Goal: Task Accomplishment & Management: Complete application form

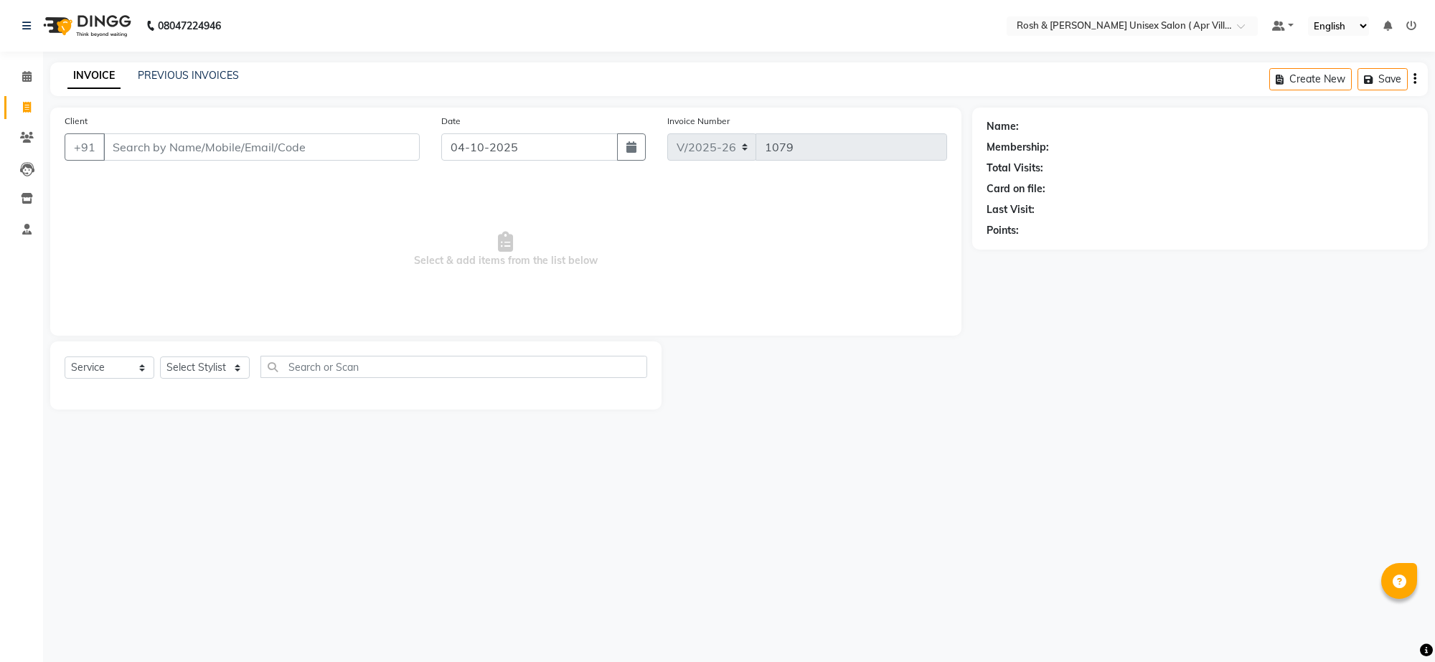
select select "8955"
select select "service"
click at [138, 161] on input "Client" at bounding box center [261, 146] width 316 height 27
click at [131, 161] on input "Client" at bounding box center [261, 146] width 316 height 27
click at [151, 161] on input "Client" at bounding box center [261, 146] width 316 height 27
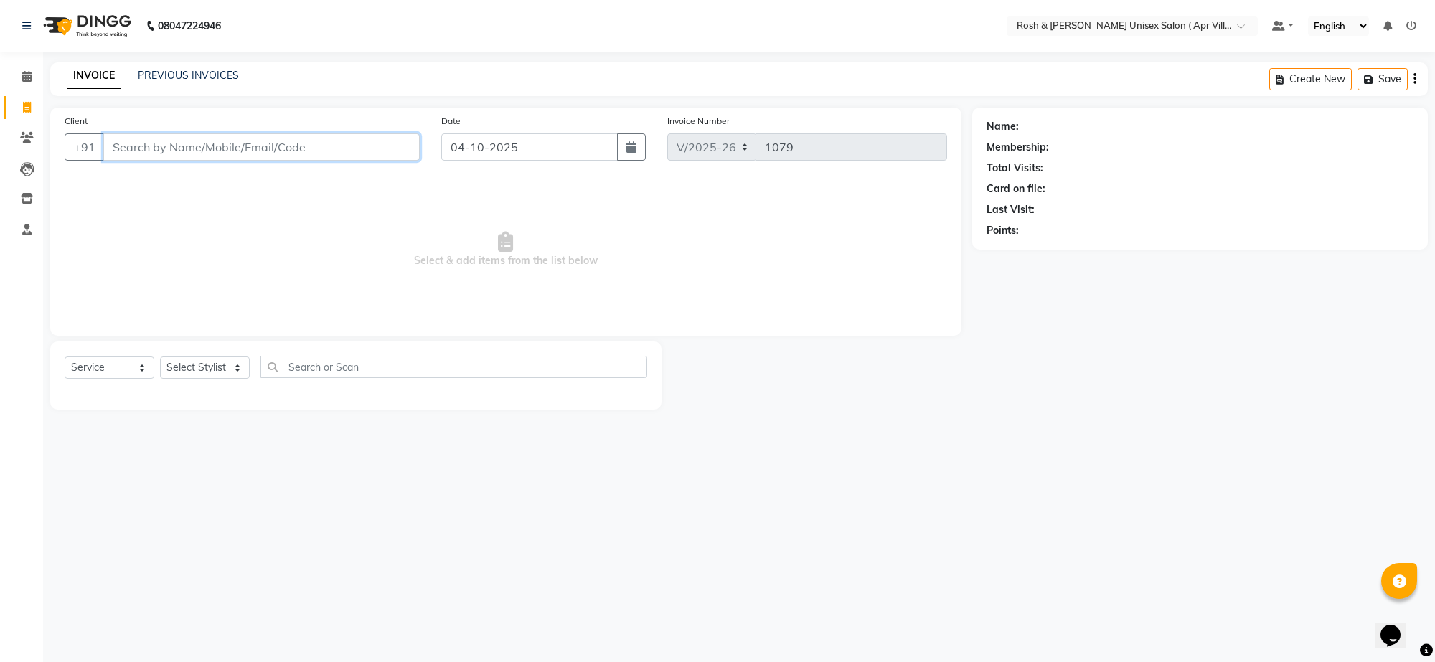
click at [129, 161] on input "Client" at bounding box center [261, 146] width 316 height 27
type input "8861330477"
click at [370, 154] on span "Add Client" at bounding box center [382, 147] width 57 height 14
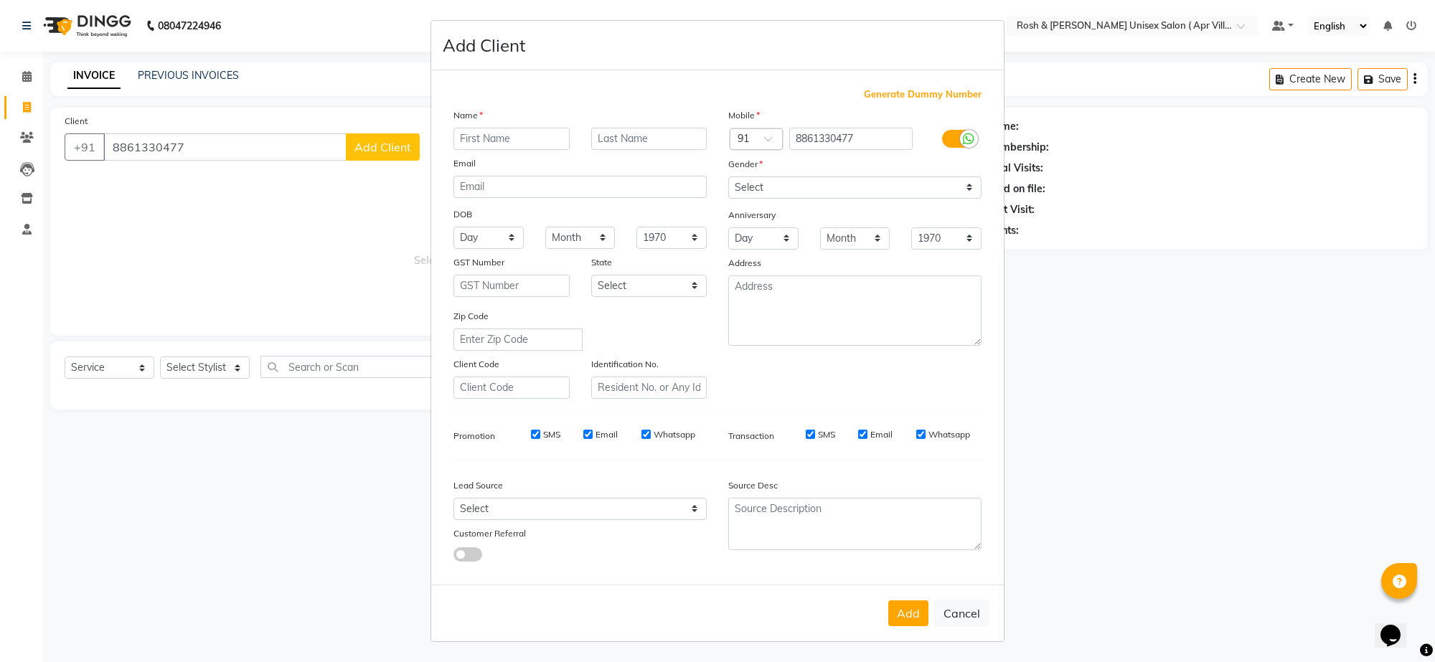
click at [474, 150] on input "text" at bounding box center [511, 139] width 116 height 22
type input "Anoop V 525"
click at [934, 199] on select "Select [DEMOGRAPHIC_DATA] [DEMOGRAPHIC_DATA] Other Prefer Not To Say" at bounding box center [854, 188] width 253 height 22
select select "[DEMOGRAPHIC_DATA]"
click at [728, 199] on select "Select [DEMOGRAPHIC_DATA] [DEMOGRAPHIC_DATA] Other Prefer Not To Say" at bounding box center [854, 188] width 253 height 22
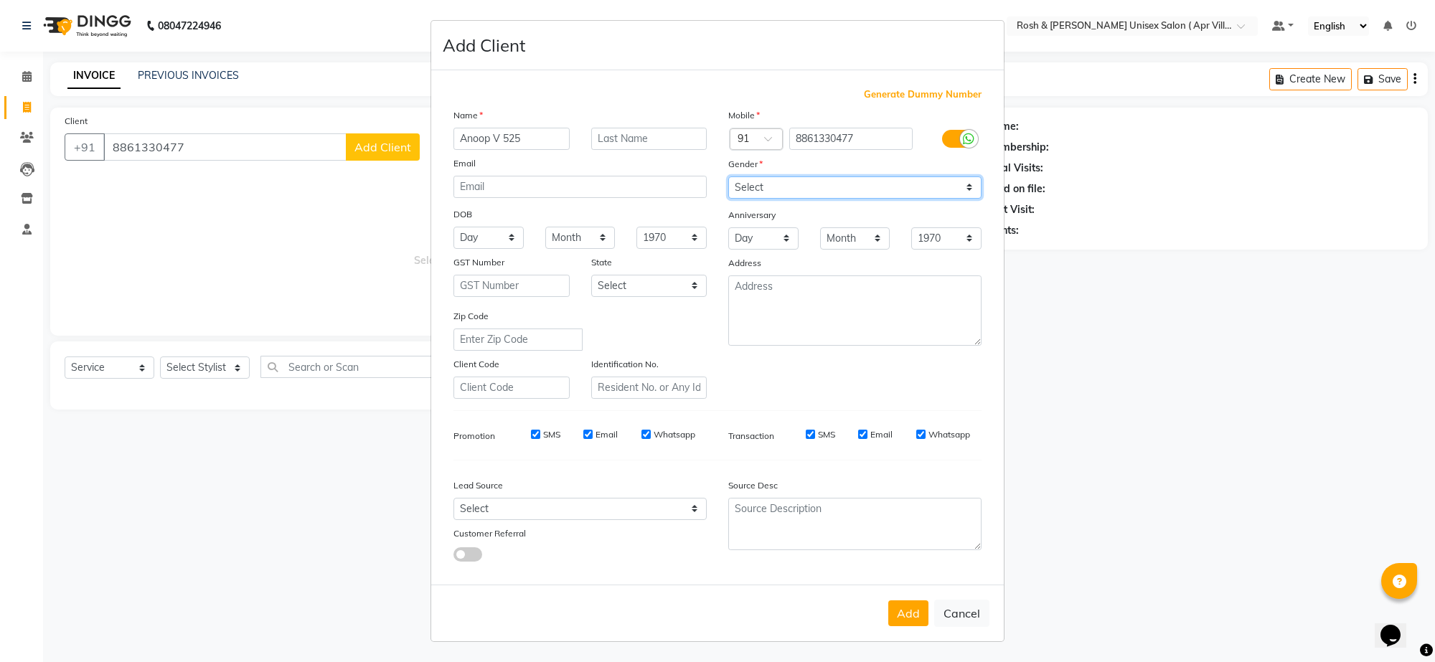
scroll to position [122, 0]
click at [888, 601] on button "Add" at bounding box center [908, 614] width 40 height 26
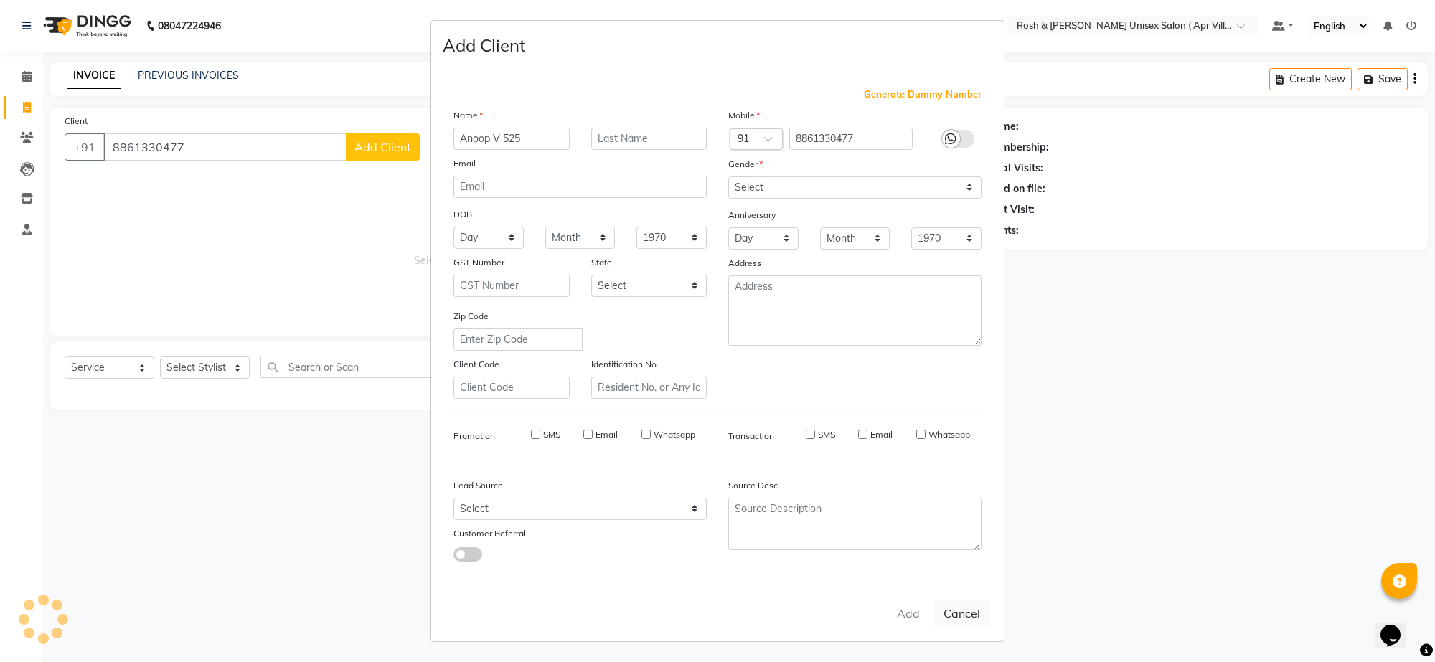
type input "88******77"
select select
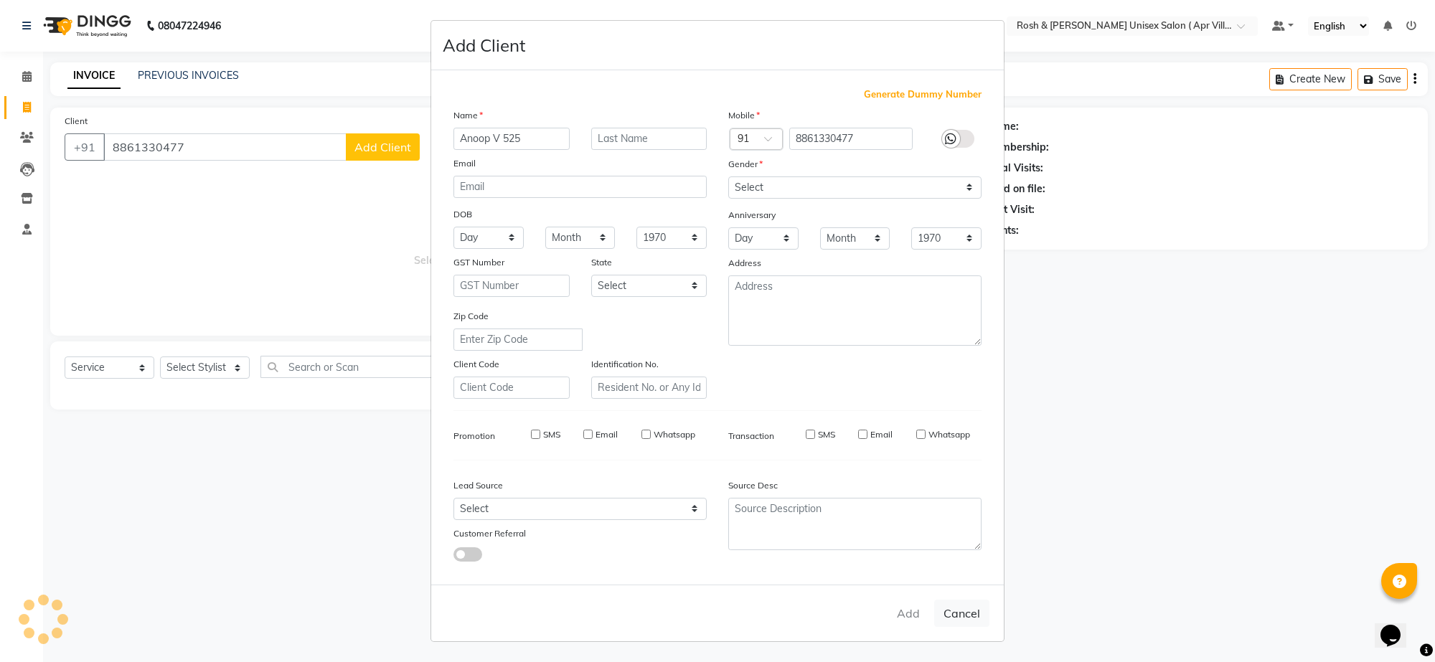
select select
checkbox input "false"
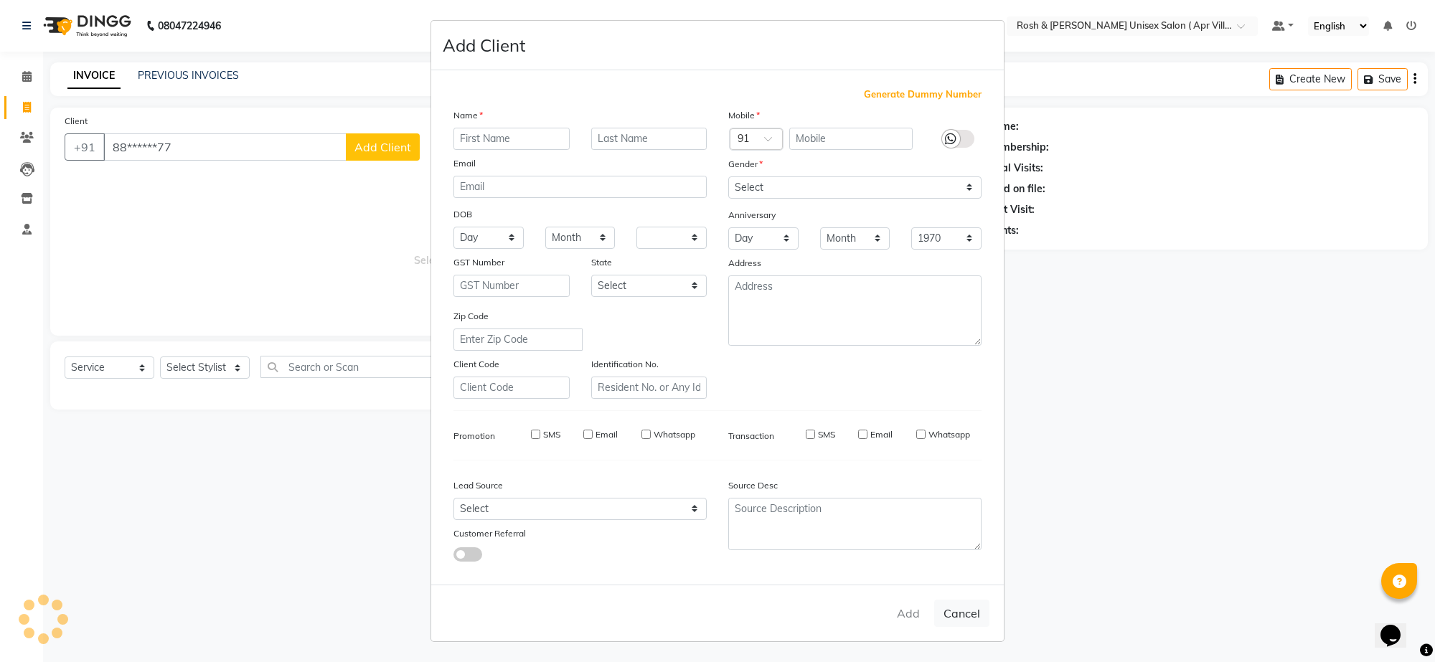
checkbox input "false"
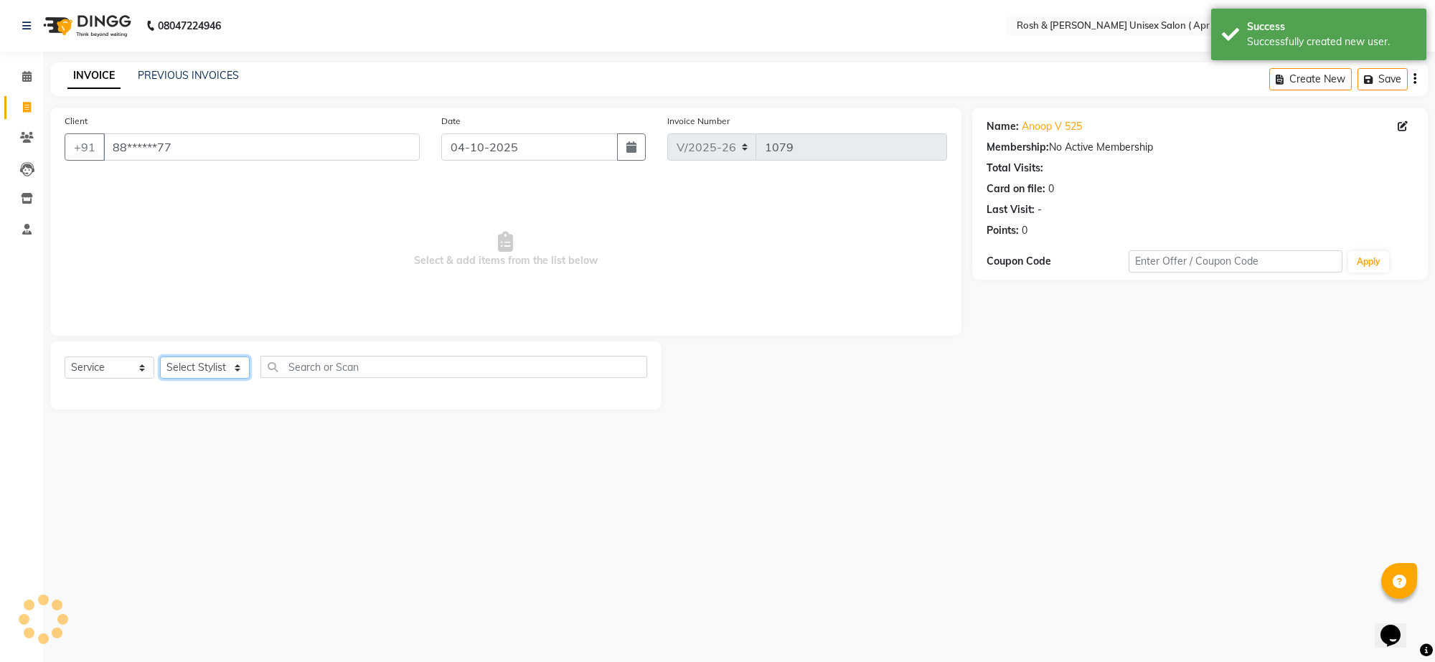
click at [241, 379] on select "Select Stylist Aalam Devi Dingg Support [PERSON_NAME] Front Desk Hangma Imran […" at bounding box center [205, 368] width 90 height 22
select select "90610"
click at [301, 378] on input "text" at bounding box center [453, 367] width 387 height 22
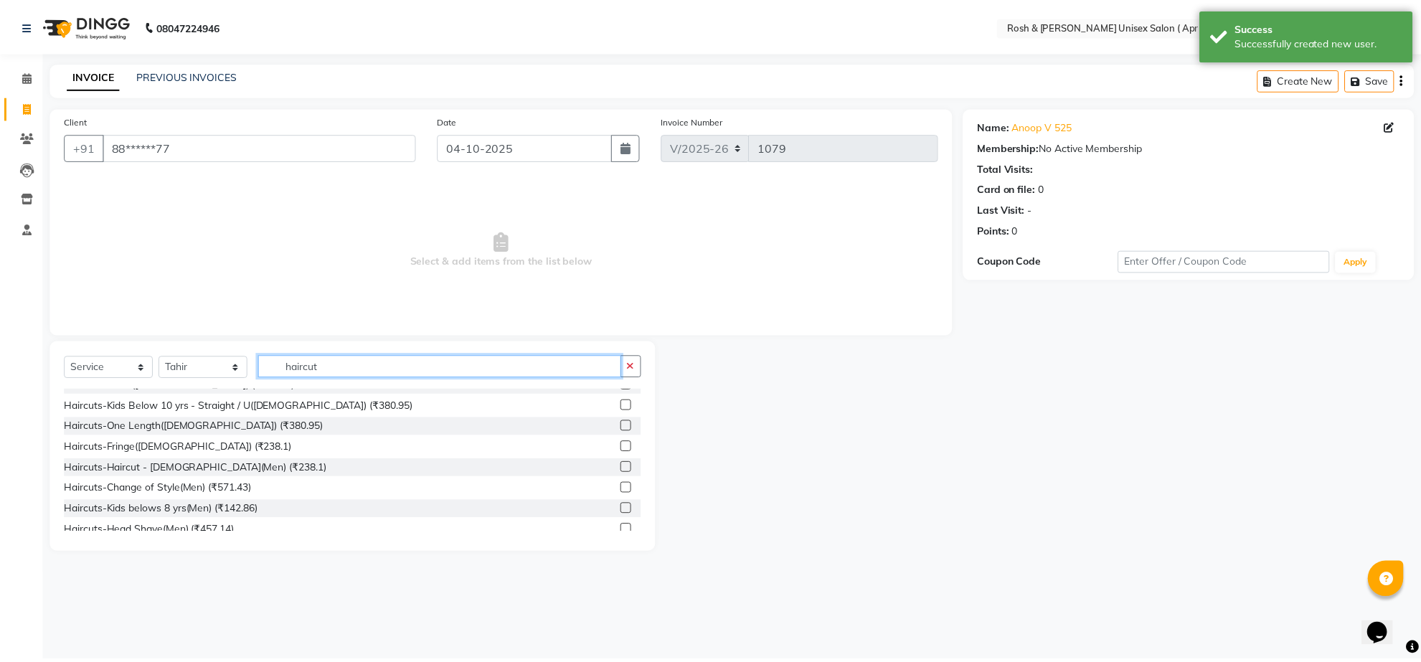
scroll to position [90, 0]
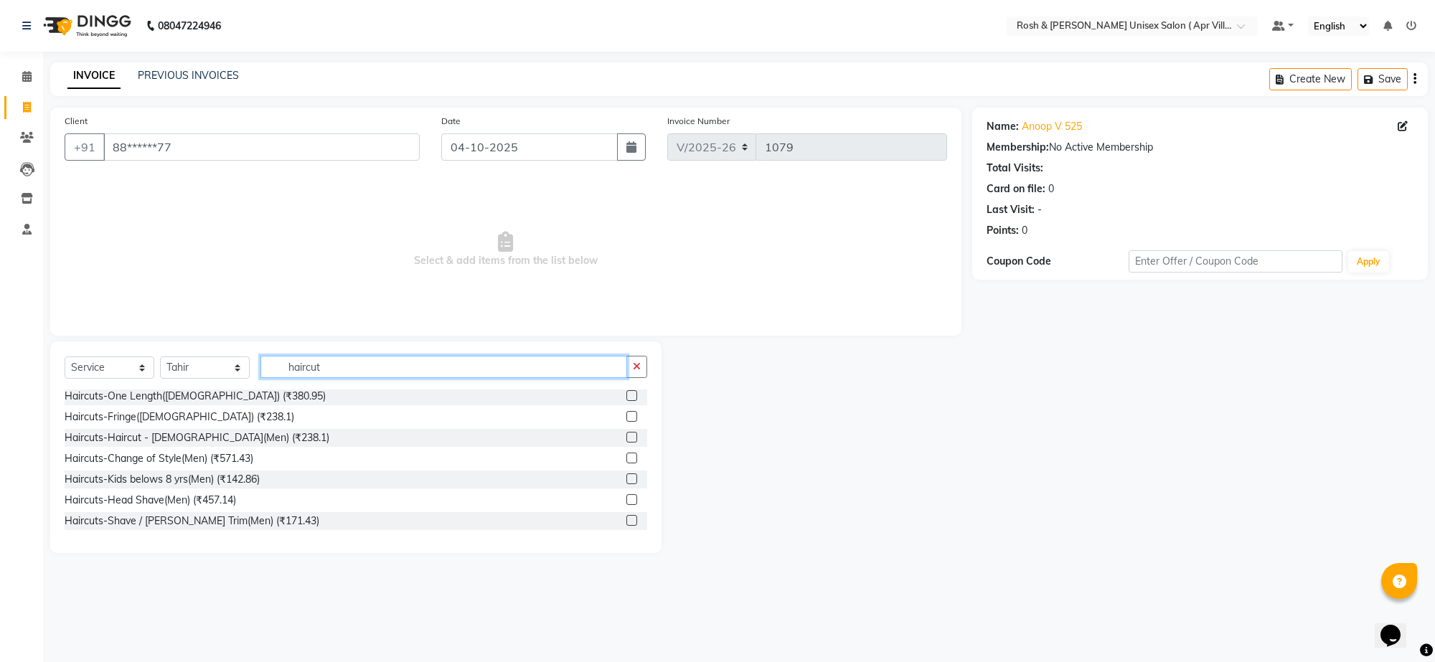
type input "haircut"
click at [626, 443] on label at bounding box center [631, 437] width 11 height 11
click at [626, 443] on input "checkbox" at bounding box center [630, 437] width 9 height 9
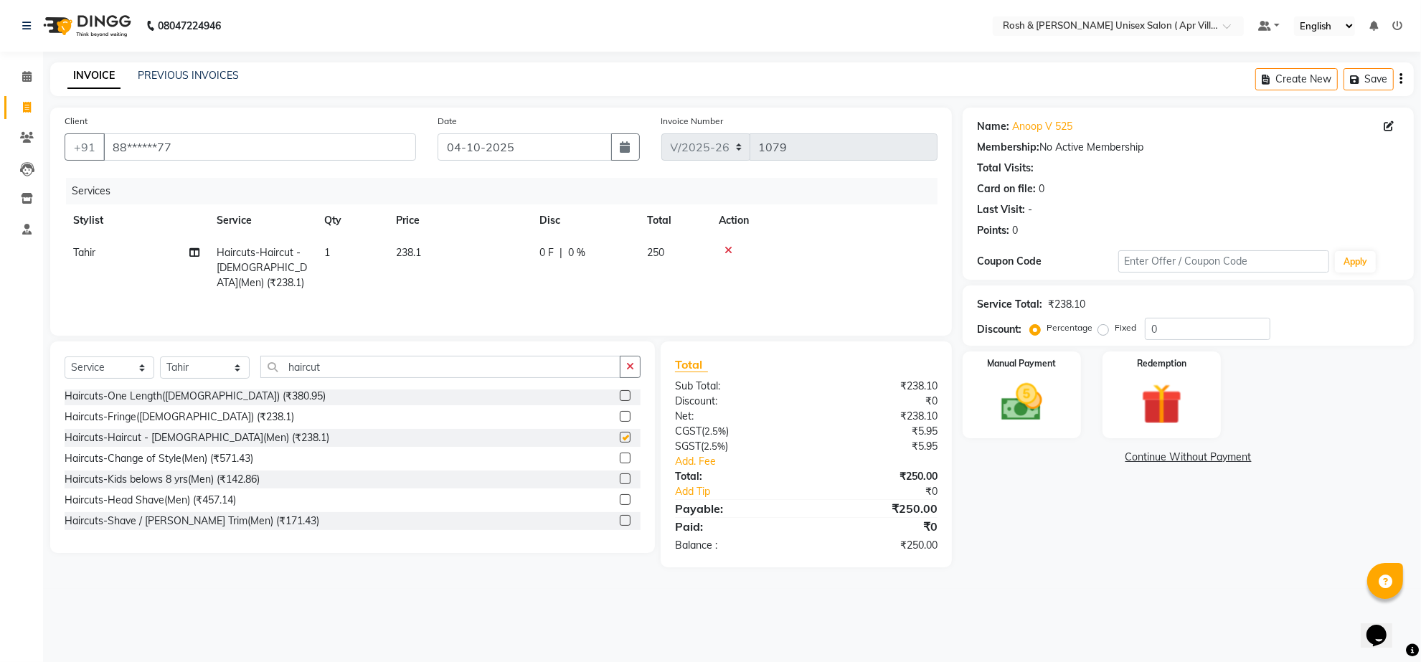
checkbox input "false"
click at [1024, 428] on img at bounding box center [1022, 403] width 70 height 50
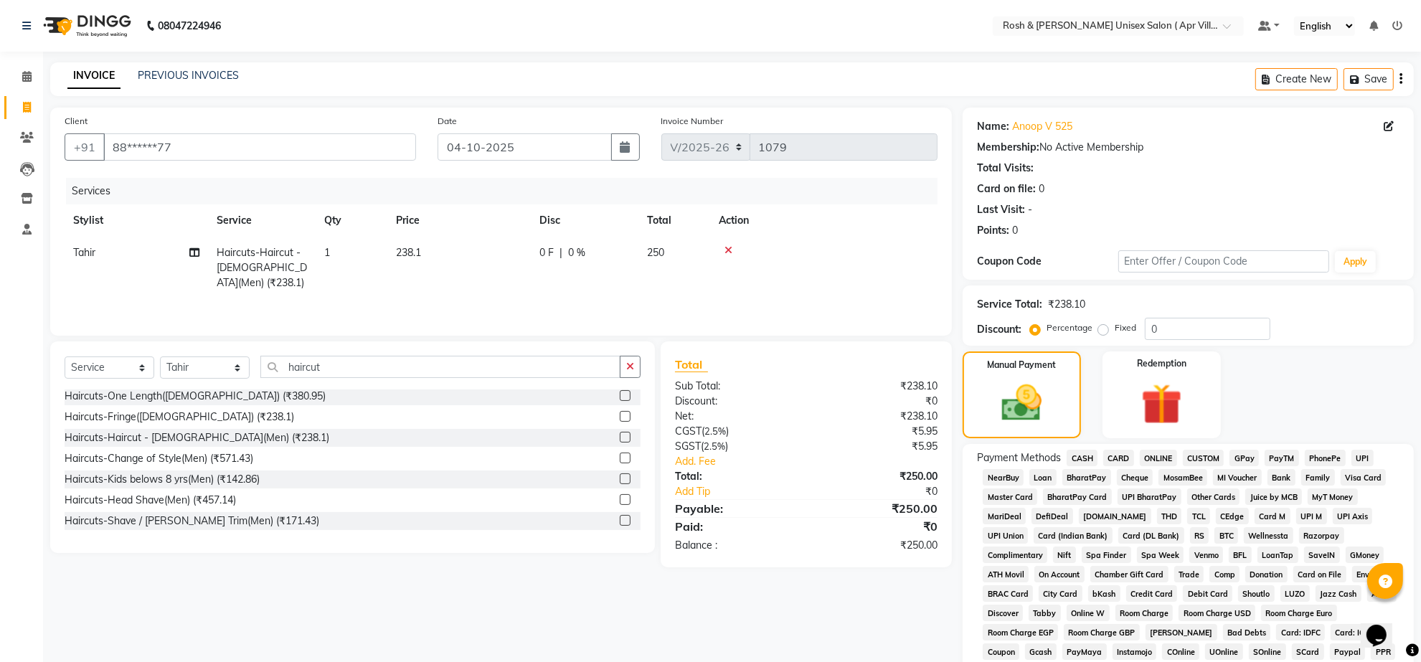
click at [1167, 466] on span "ONLINE" at bounding box center [1158, 458] width 37 height 17
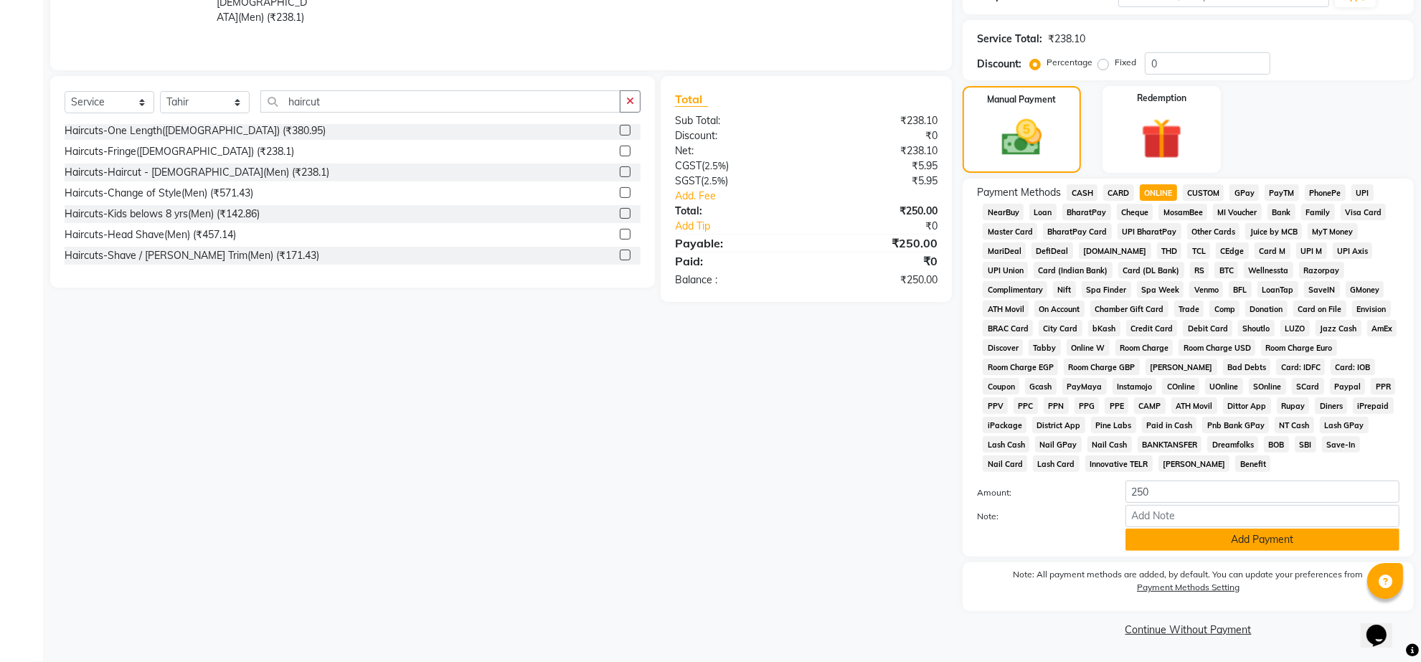
click at [1263, 529] on button "Add Payment" at bounding box center [1263, 540] width 274 height 22
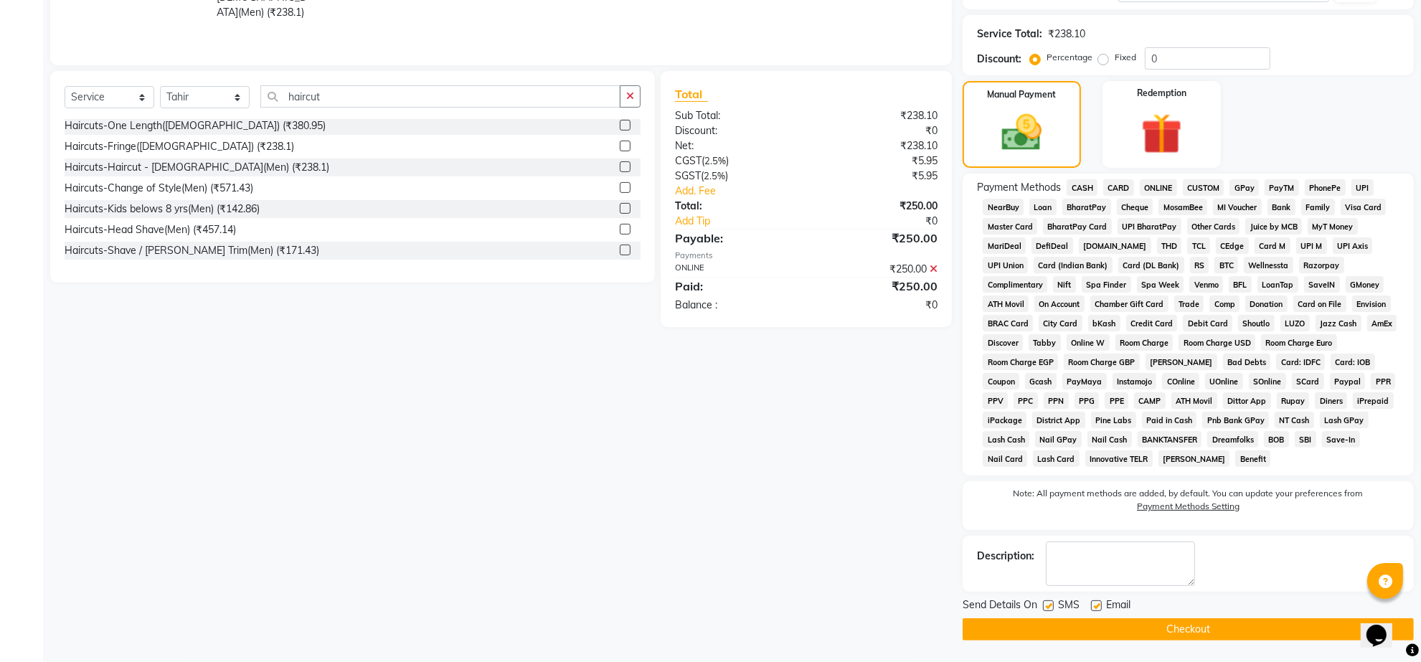
click at [1164, 641] on button "Checkout" at bounding box center [1188, 630] width 451 height 22
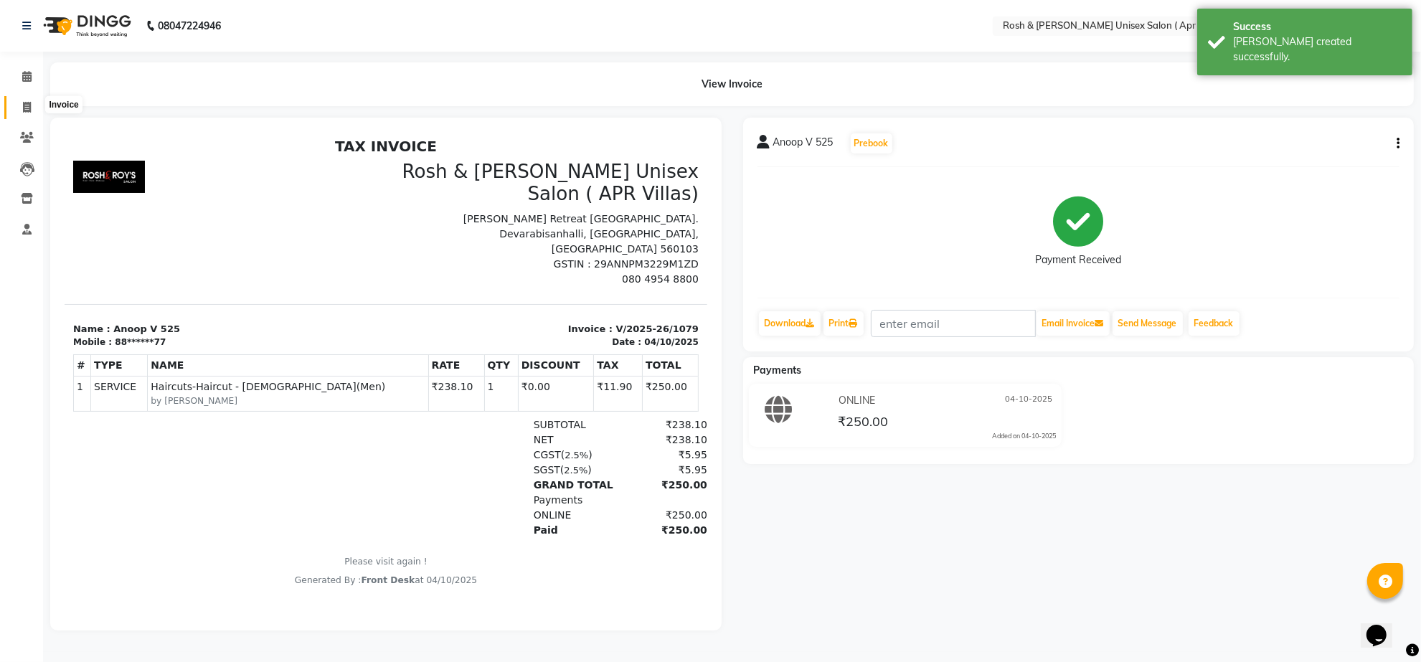
click at [27, 108] on icon at bounding box center [27, 107] width 8 height 11
select select "service"
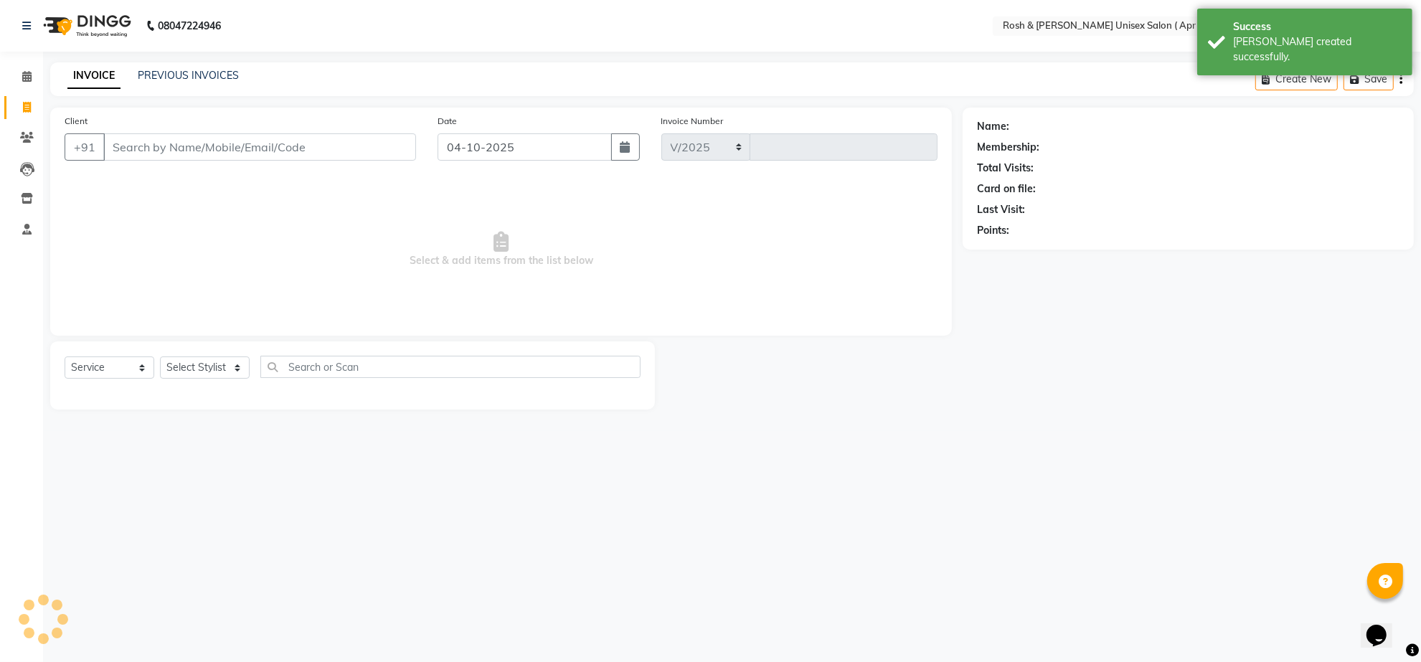
select select "8955"
type input "1080"
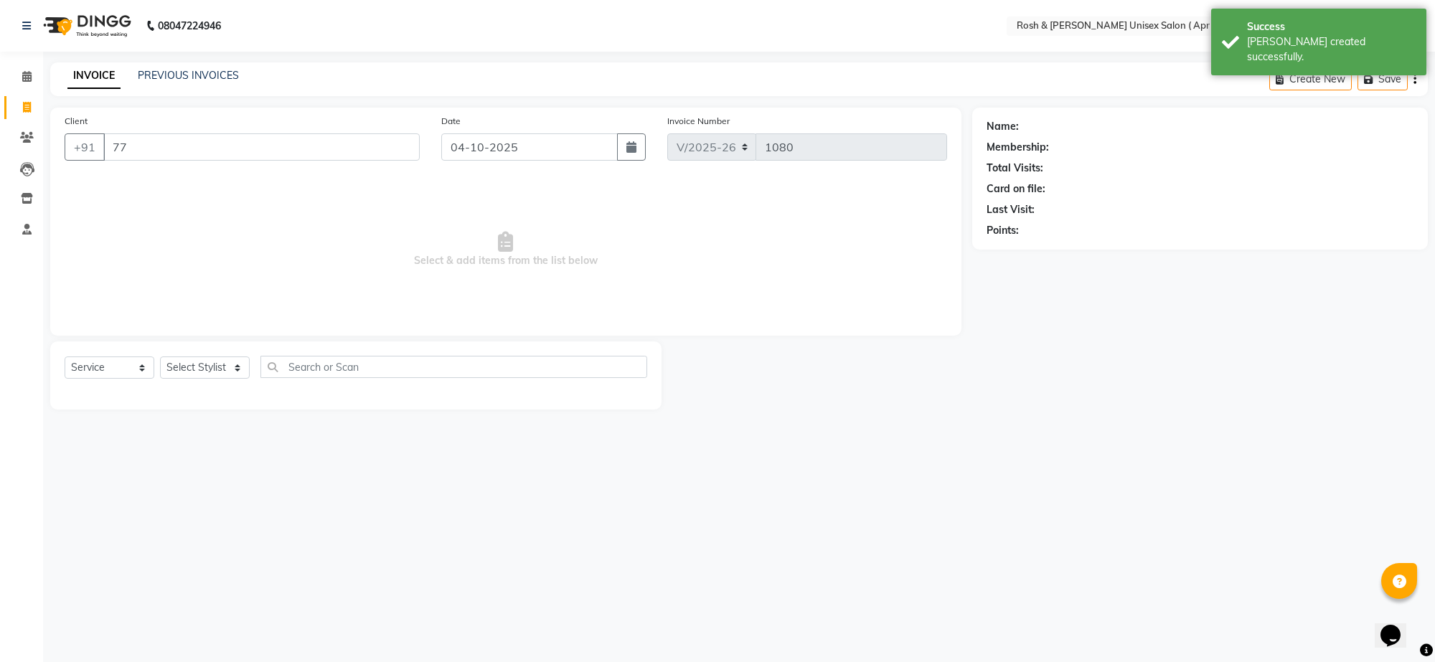
type input "7"
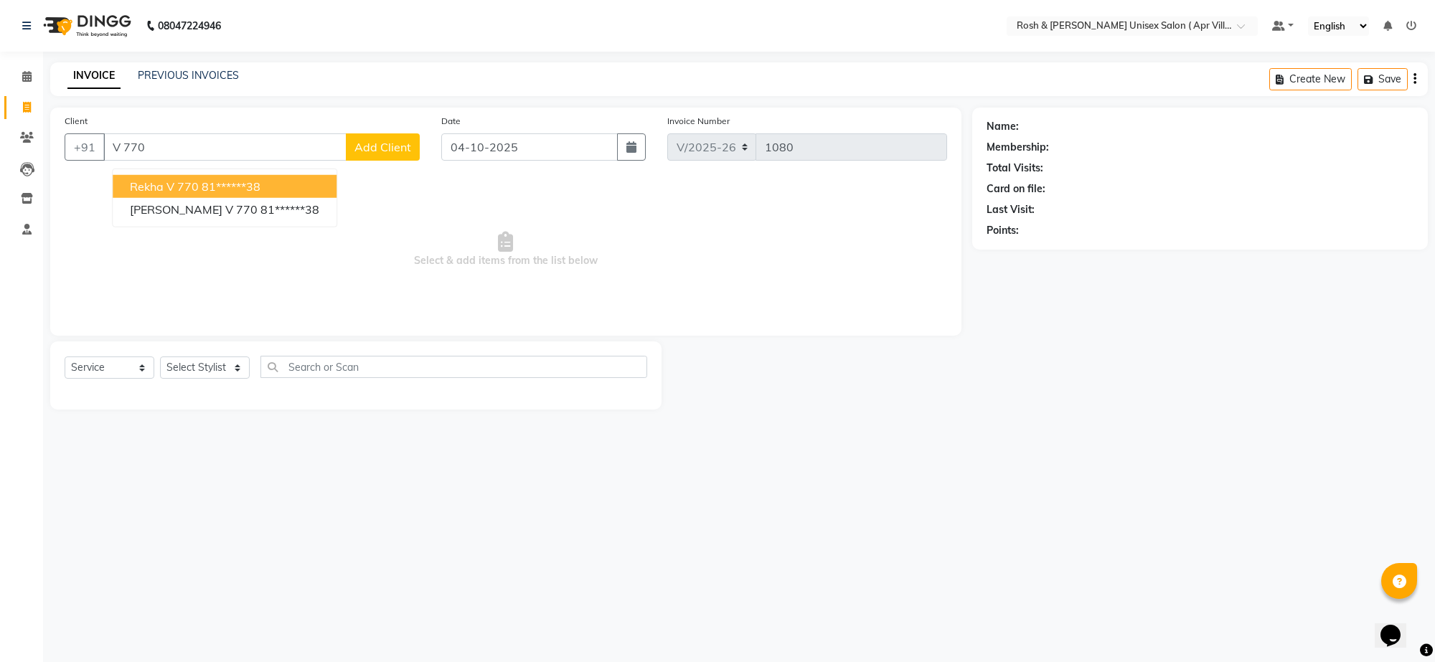
click at [199, 194] on span "Rekha V 770" at bounding box center [164, 186] width 69 height 14
type input "81******38"
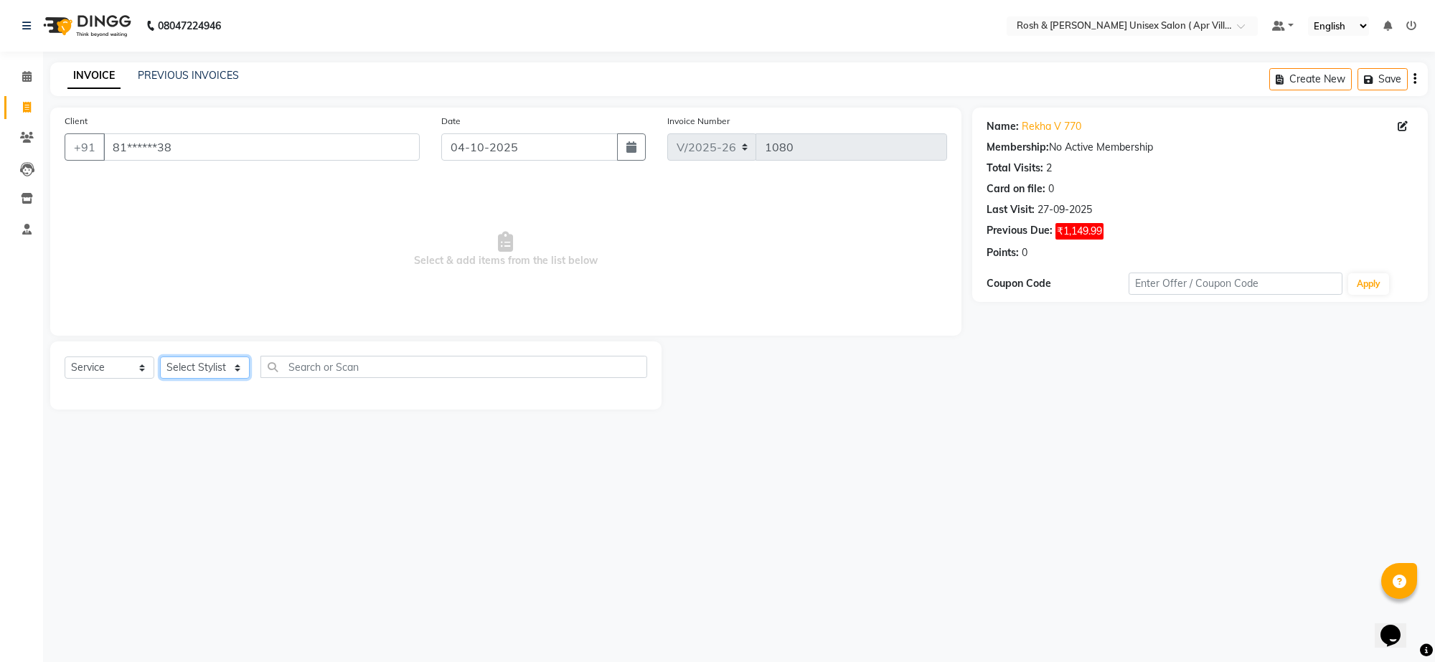
click at [248, 379] on select "Select Stylist Aalam Devi Dingg Support [PERSON_NAME] Front Desk Hangma Imran […" at bounding box center [205, 368] width 90 height 22
select select "90601"
click at [311, 378] on input "text" at bounding box center [453, 367] width 387 height 22
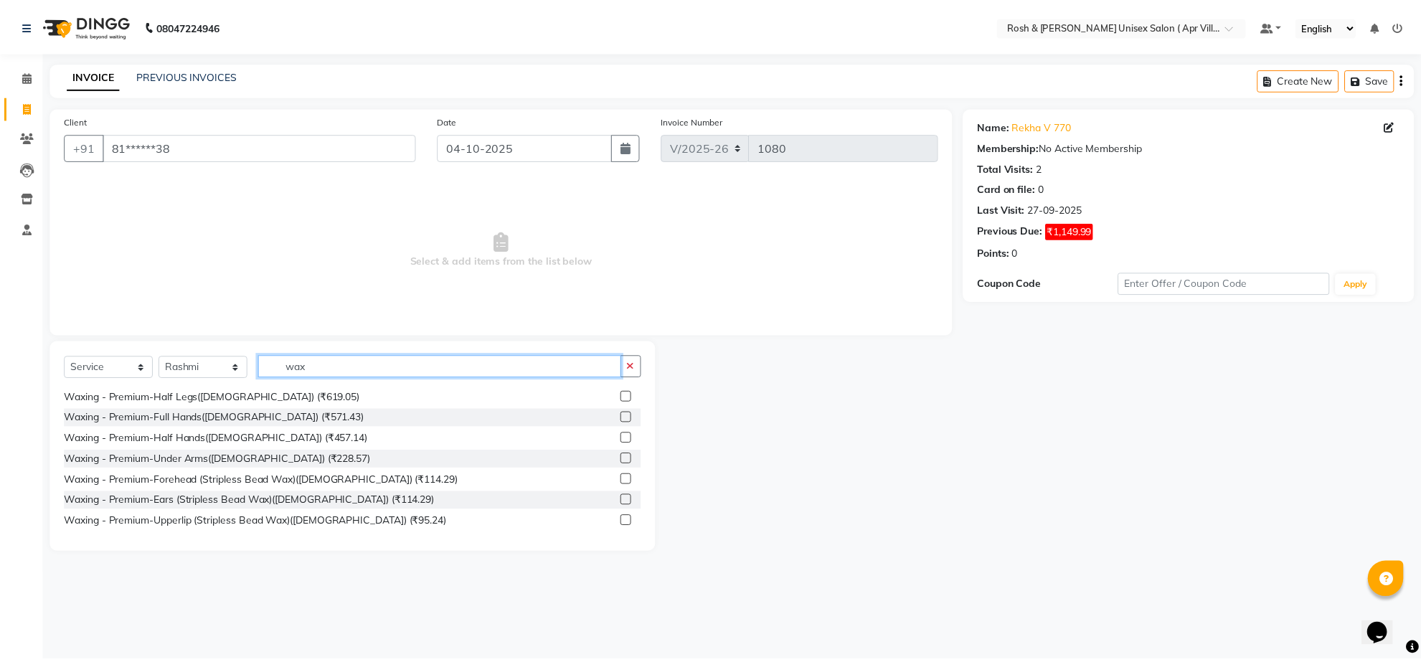
scroll to position [448, 0]
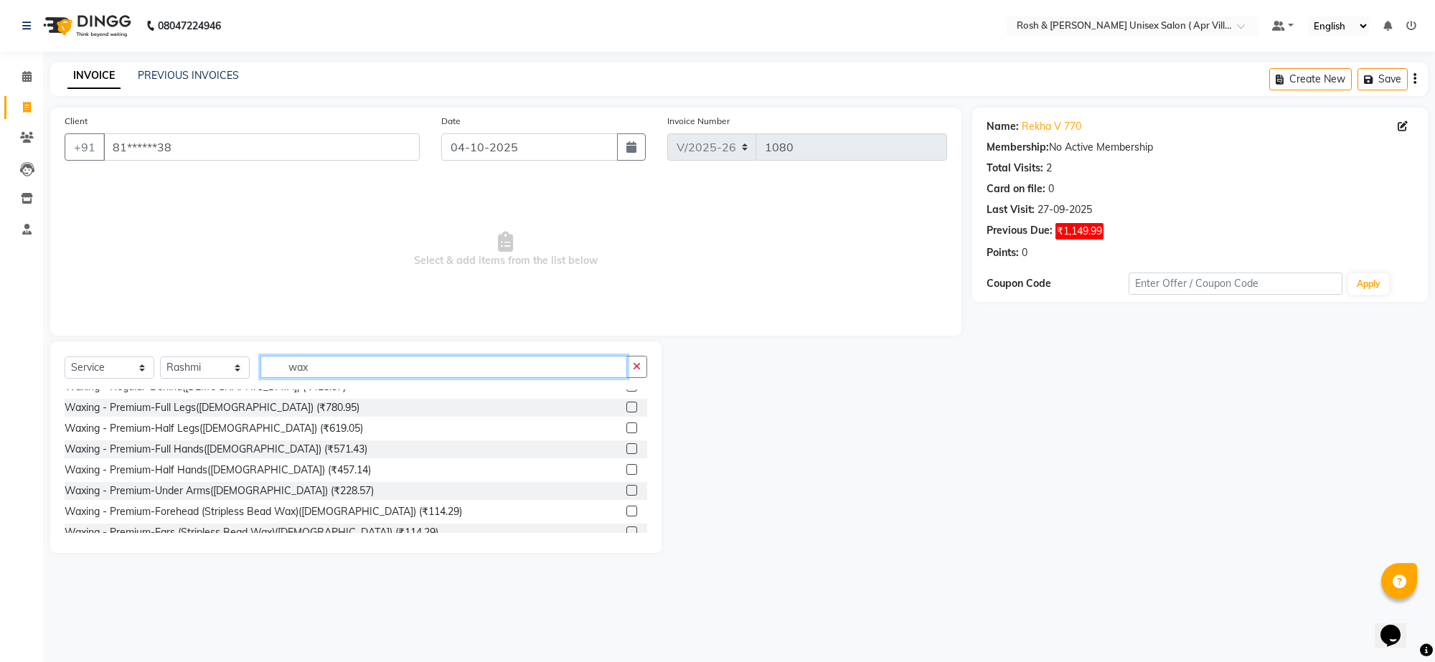
type input "wax"
click at [626, 413] on label at bounding box center [631, 407] width 11 height 11
click at [626, 413] on input "checkbox" at bounding box center [630, 407] width 9 height 9
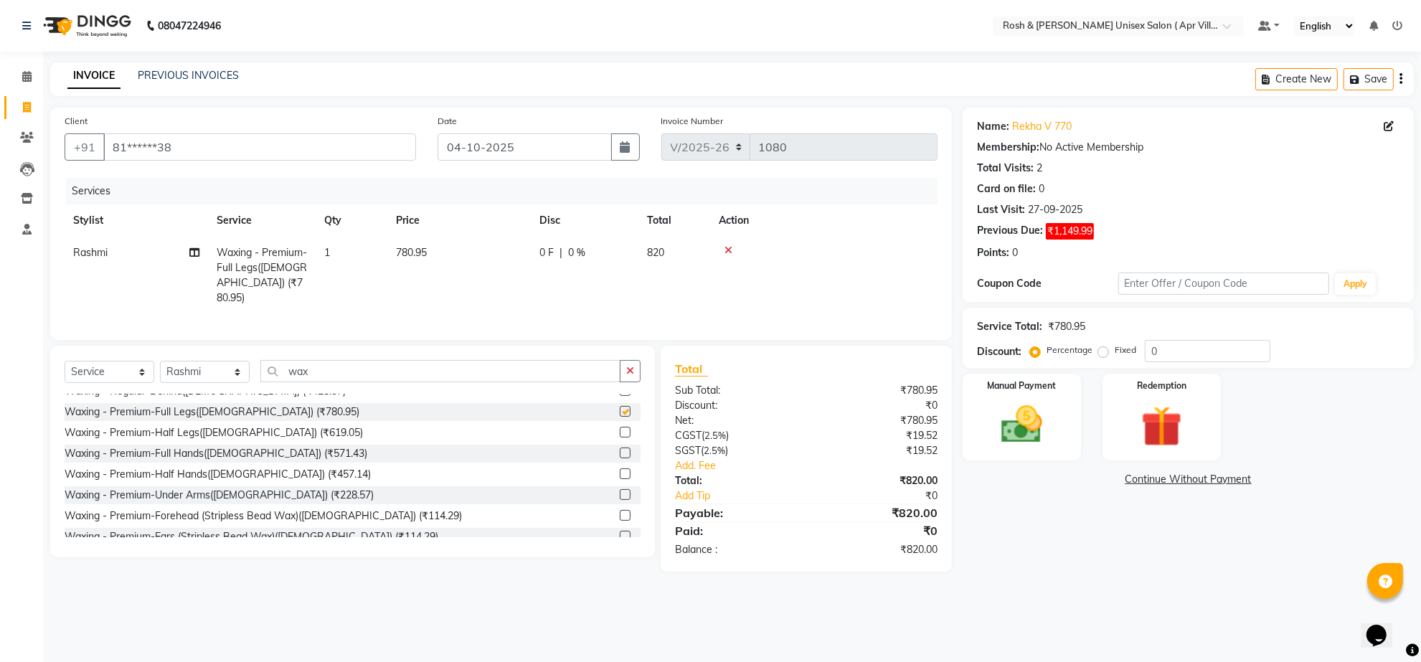
checkbox input "false"
click at [620, 458] on label at bounding box center [625, 453] width 11 height 11
click at [620, 458] on input "checkbox" at bounding box center [624, 453] width 9 height 9
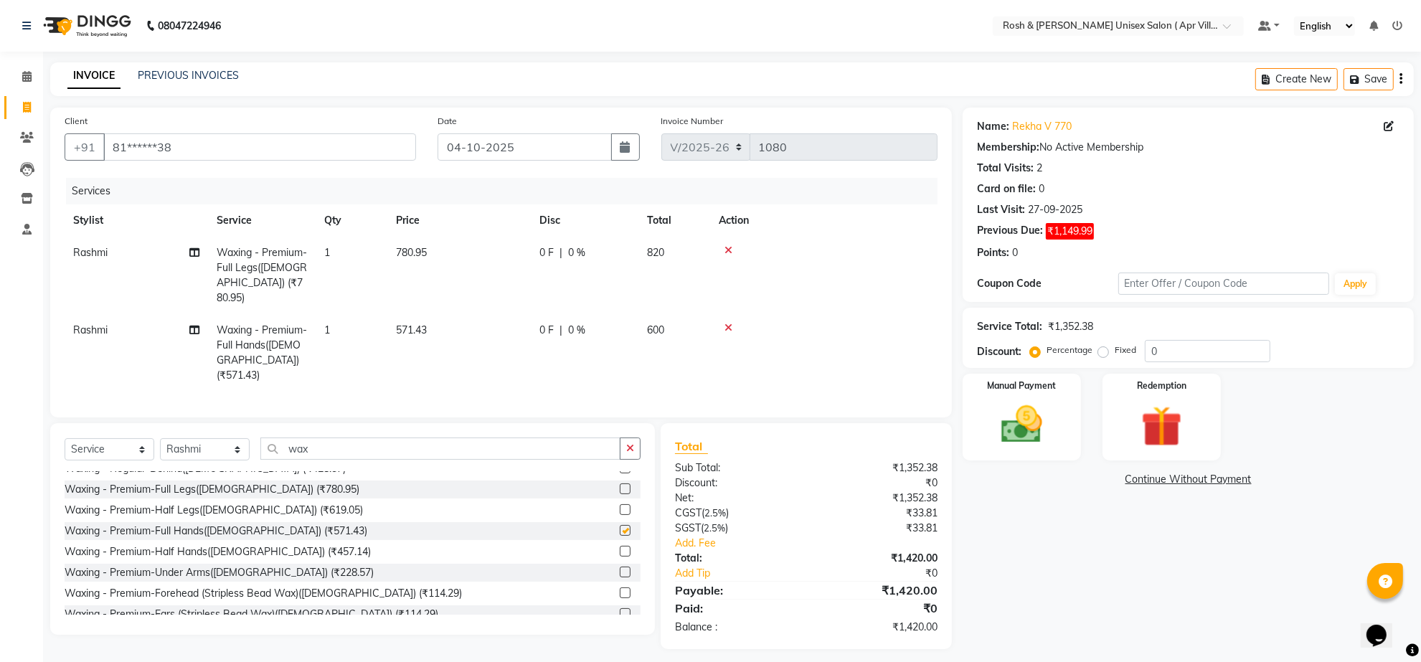
checkbox input "false"
click at [1025, 450] on img at bounding box center [1022, 425] width 70 height 50
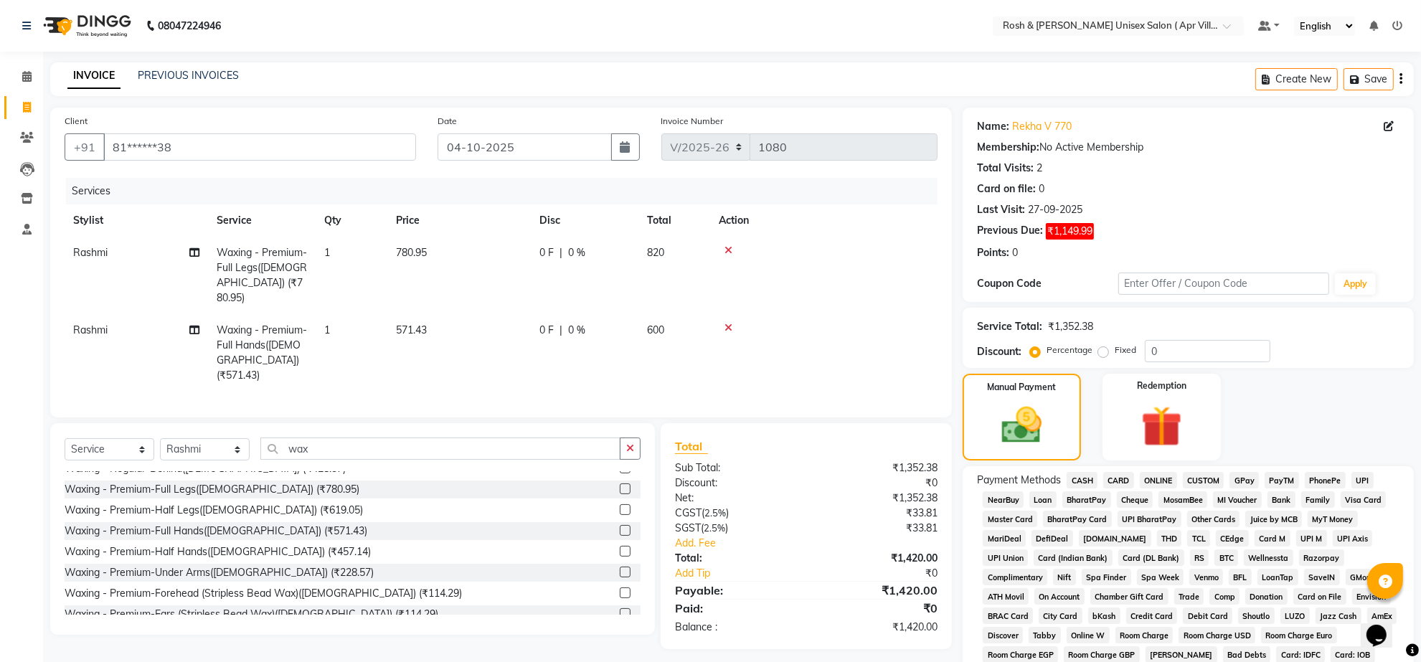
click at [1166, 489] on span "ONLINE" at bounding box center [1158, 480] width 37 height 17
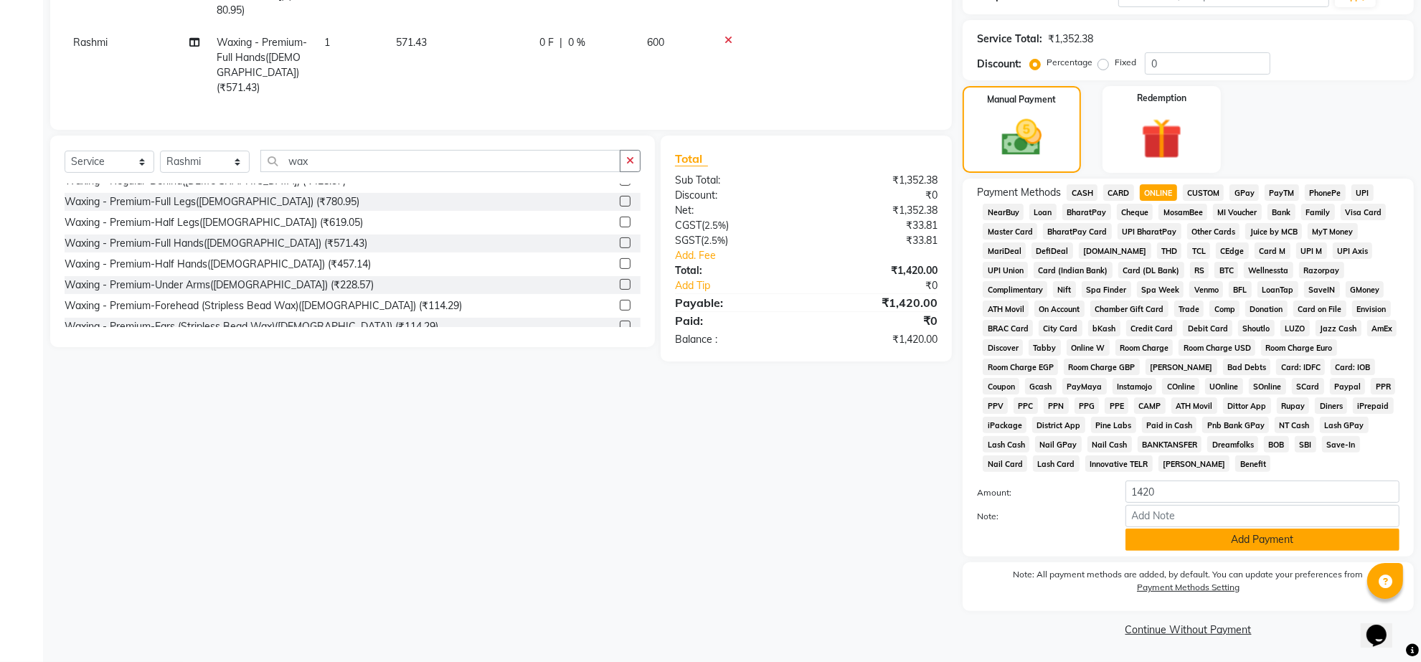
click at [1195, 529] on button "Add Payment" at bounding box center [1263, 540] width 274 height 22
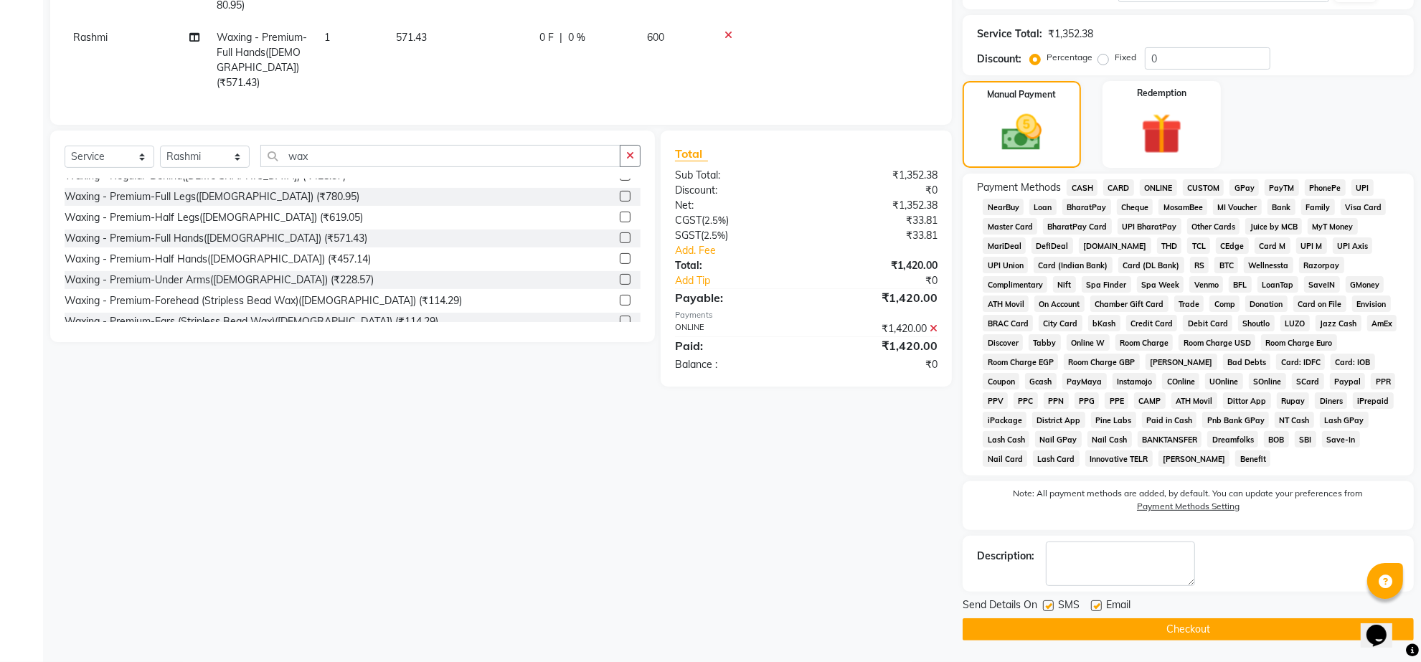
drag, startPoint x: 1147, startPoint y: 635, endPoint x: 1182, endPoint y: 625, distance: 37.3
click at [1178, 621] on div "Send Details On SMS Email Checkout" at bounding box center [1188, 619] width 451 height 43
click at [1195, 634] on button "Checkout" at bounding box center [1188, 630] width 451 height 22
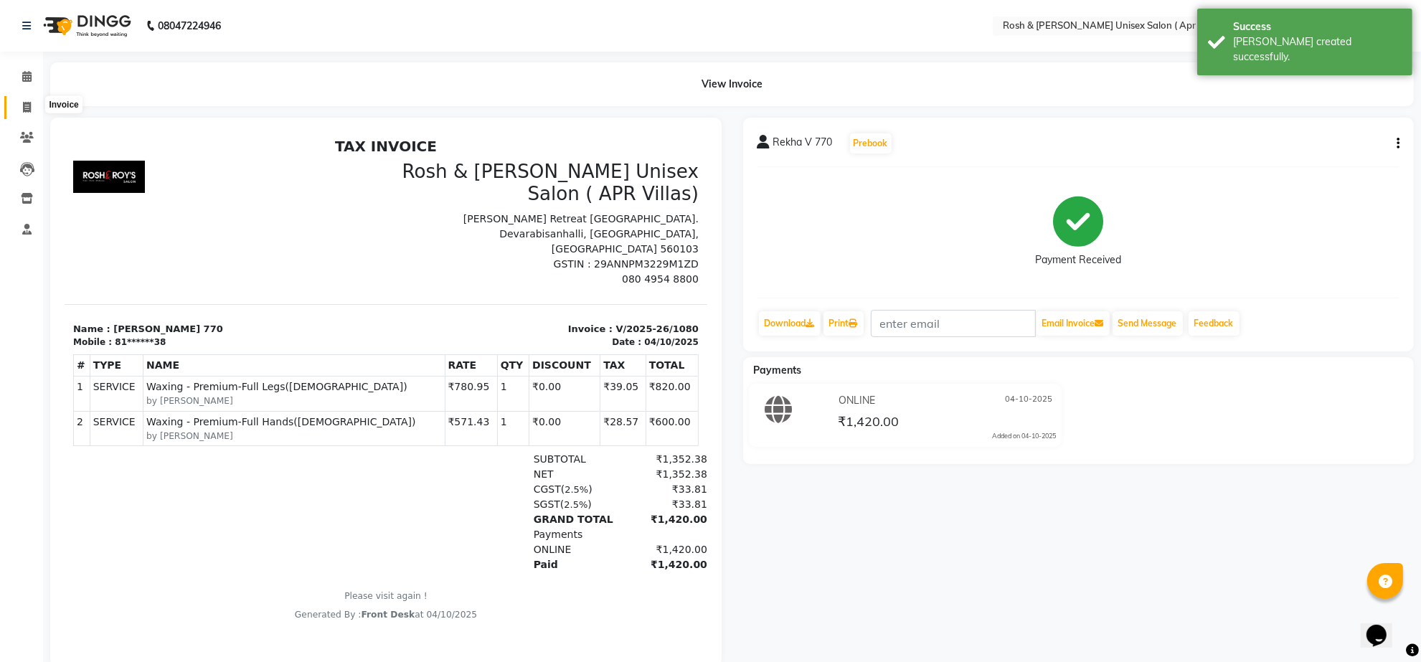
click at [27, 108] on icon at bounding box center [27, 107] width 8 height 11
select select "8955"
select select "service"
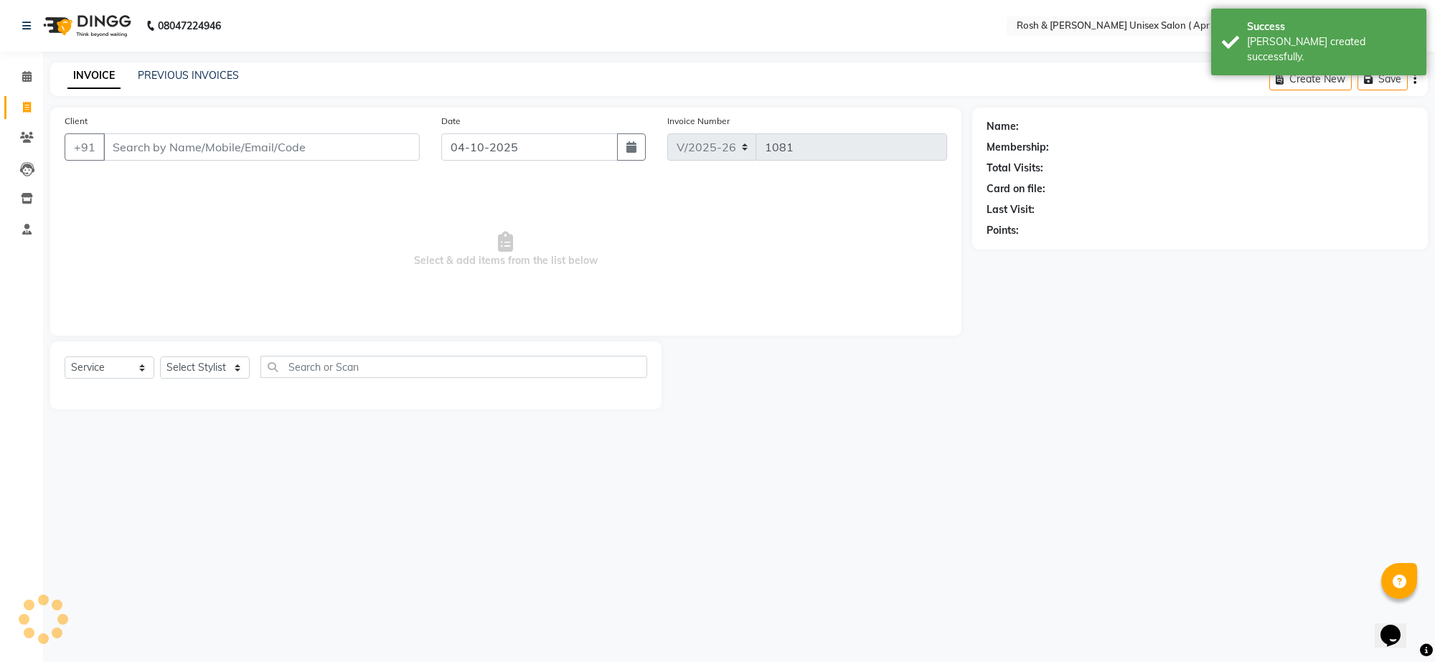
click at [154, 161] on input "Client" at bounding box center [261, 146] width 316 height 27
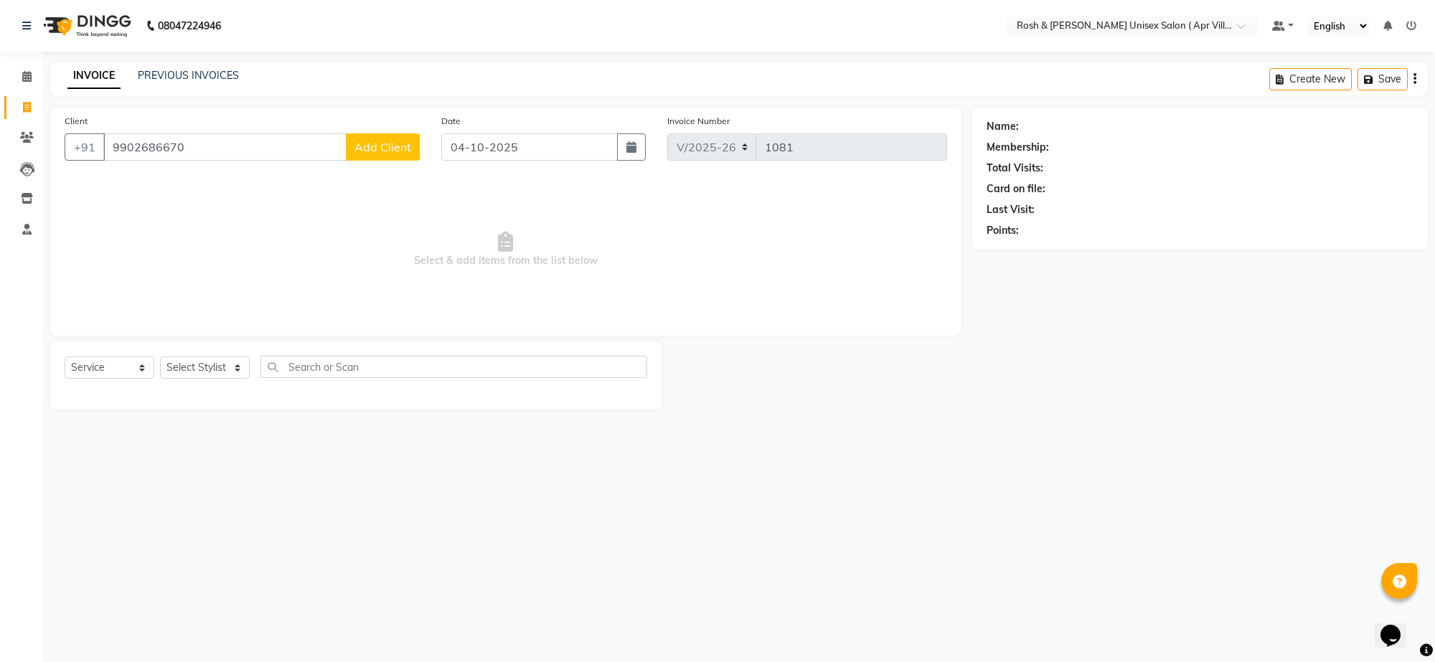
type input "9902686670"
click at [370, 154] on span "Add Client" at bounding box center [382, 147] width 57 height 14
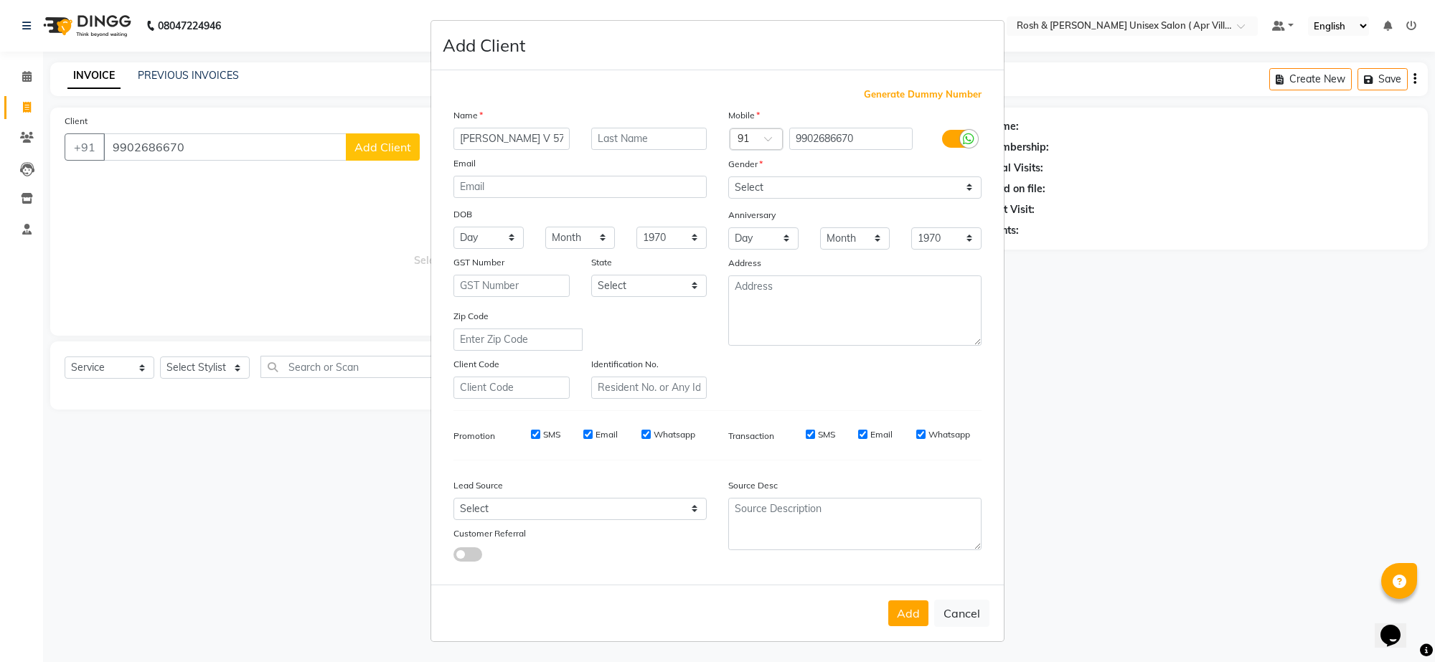
type input "[PERSON_NAME] V 578"
click at [942, 199] on select "Select [DEMOGRAPHIC_DATA] [DEMOGRAPHIC_DATA] Other Prefer Not To Say" at bounding box center [854, 188] width 253 height 22
select select "[DEMOGRAPHIC_DATA]"
click at [728, 199] on select "Select [DEMOGRAPHIC_DATA] [DEMOGRAPHIC_DATA] Other Prefer Not To Say" at bounding box center [854, 188] width 253 height 22
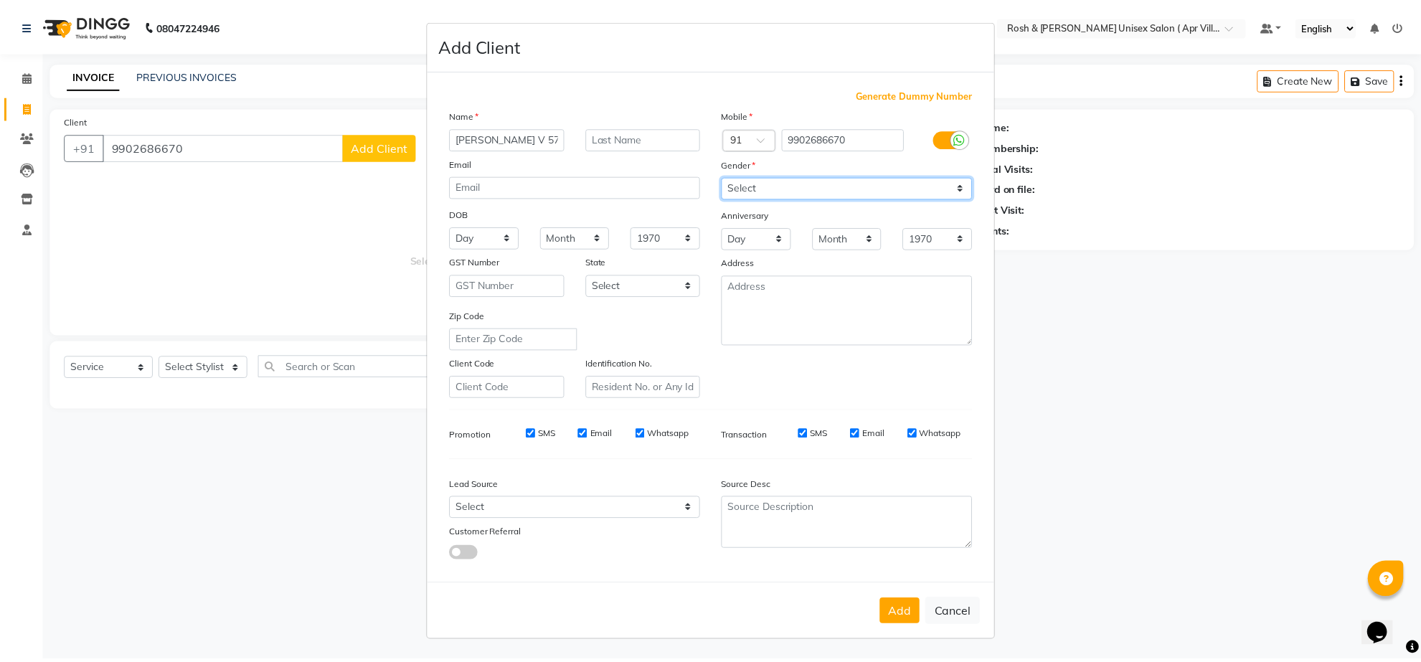
scroll to position [122, 0]
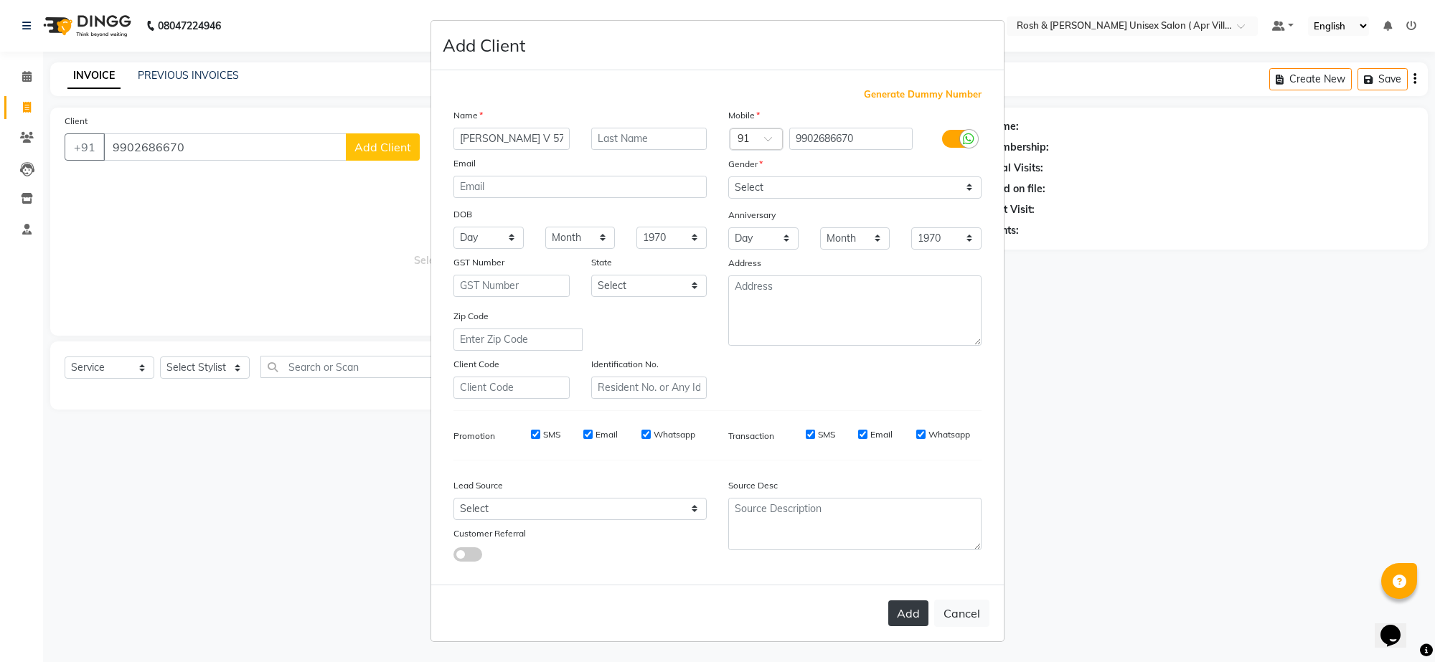
click at [888, 601] on button "Add" at bounding box center [908, 614] width 40 height 26
type input "99******70"
select select
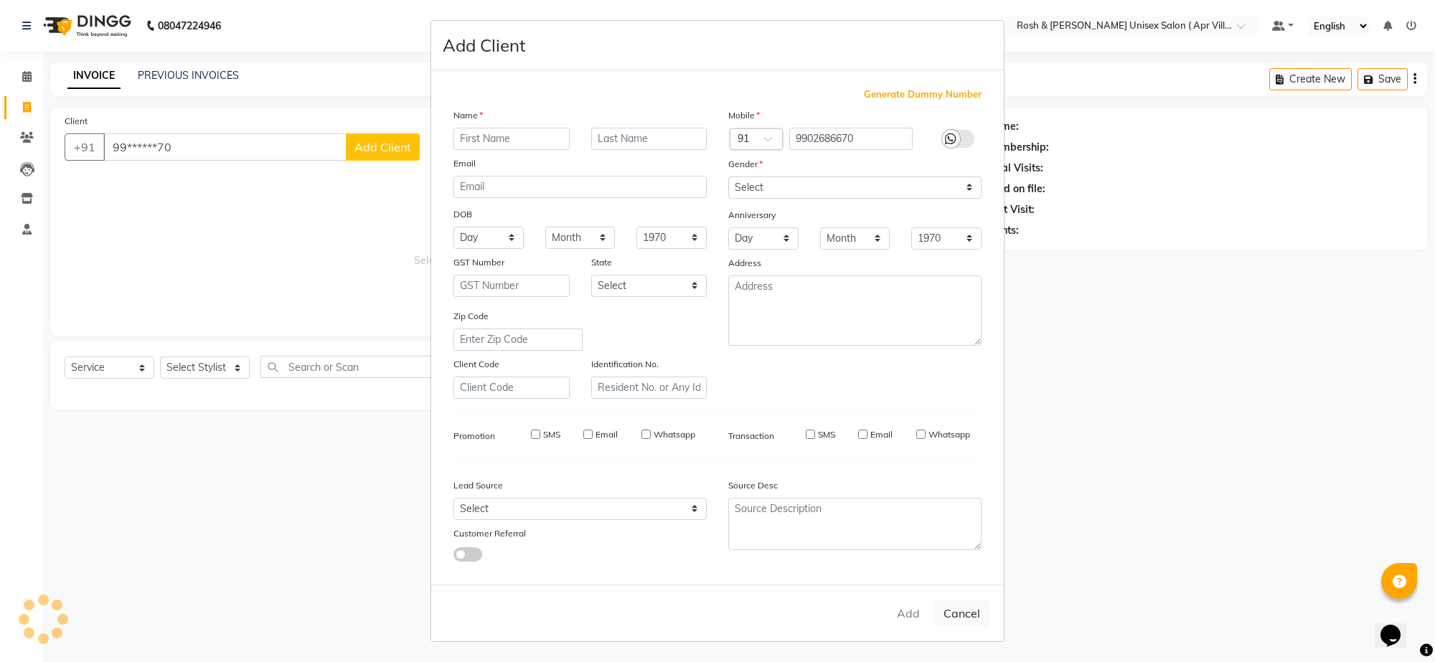
select select
checkbox input "false"
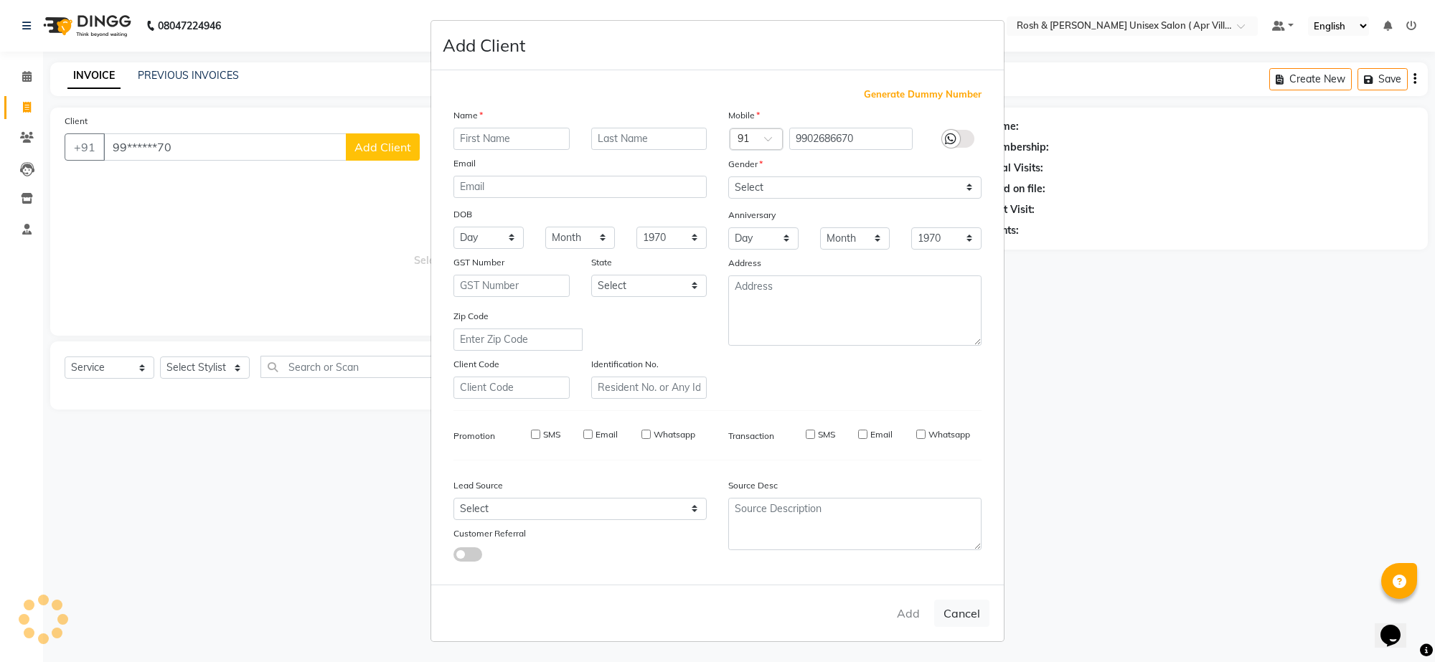
checkbox input "false"
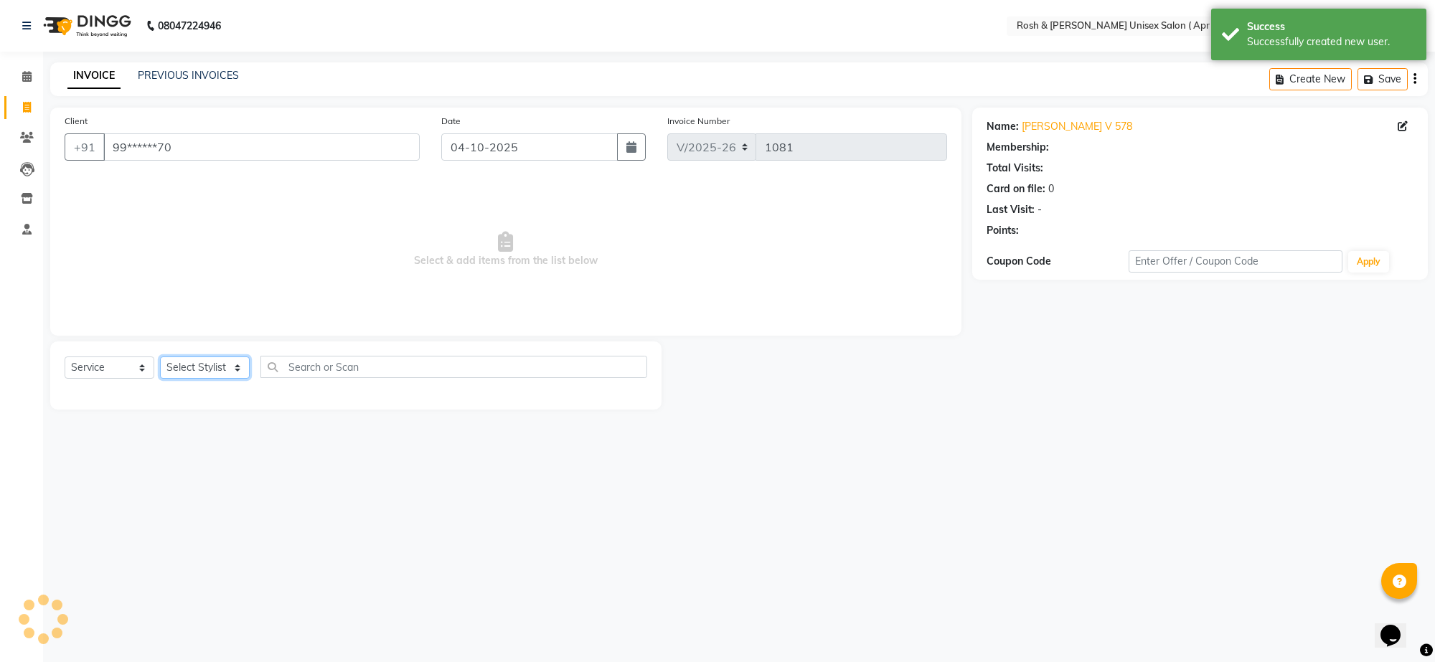
click at [239, 379] on select "Select Stylist Aalam Devi Dingg Support [PERSON_NAME] Front Desk Hangma Imran […" at bounding box center [205, 368] width 90 height 22
select select "90612"
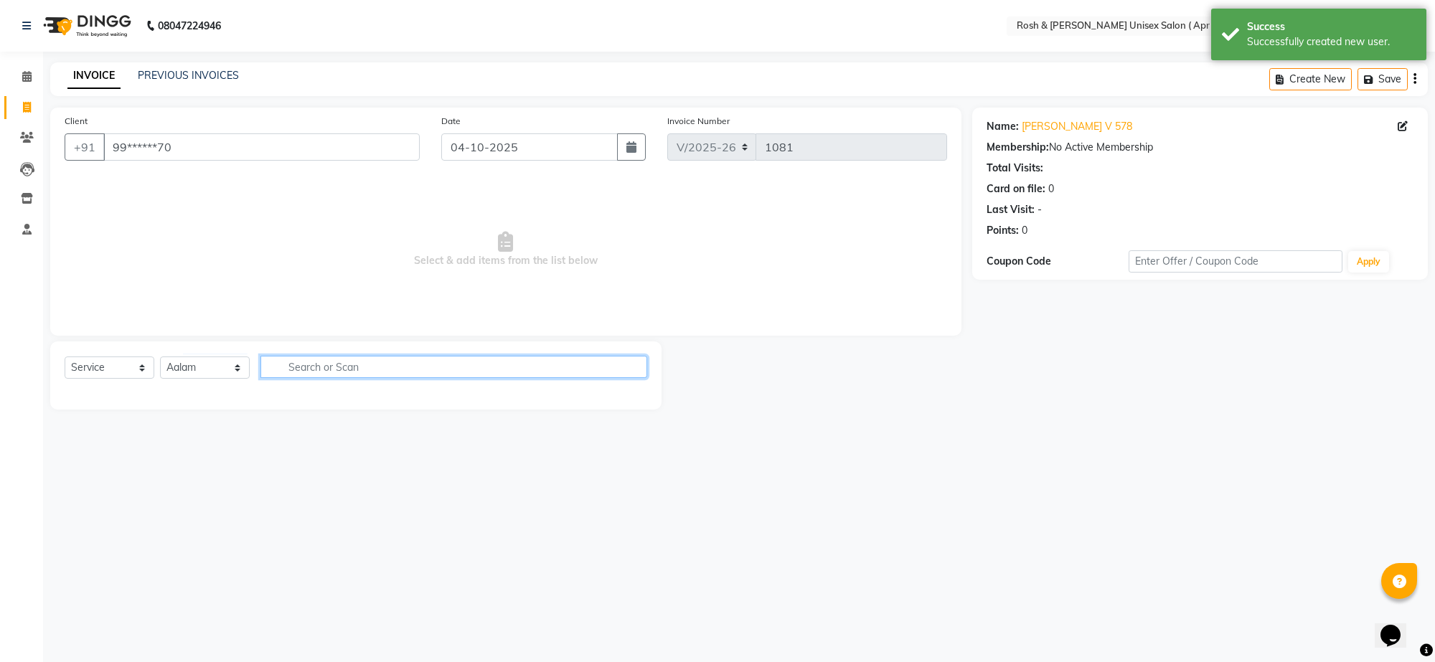
click at [300, 378] on input "text" at bounding box center [453, 367] width 387 height 22
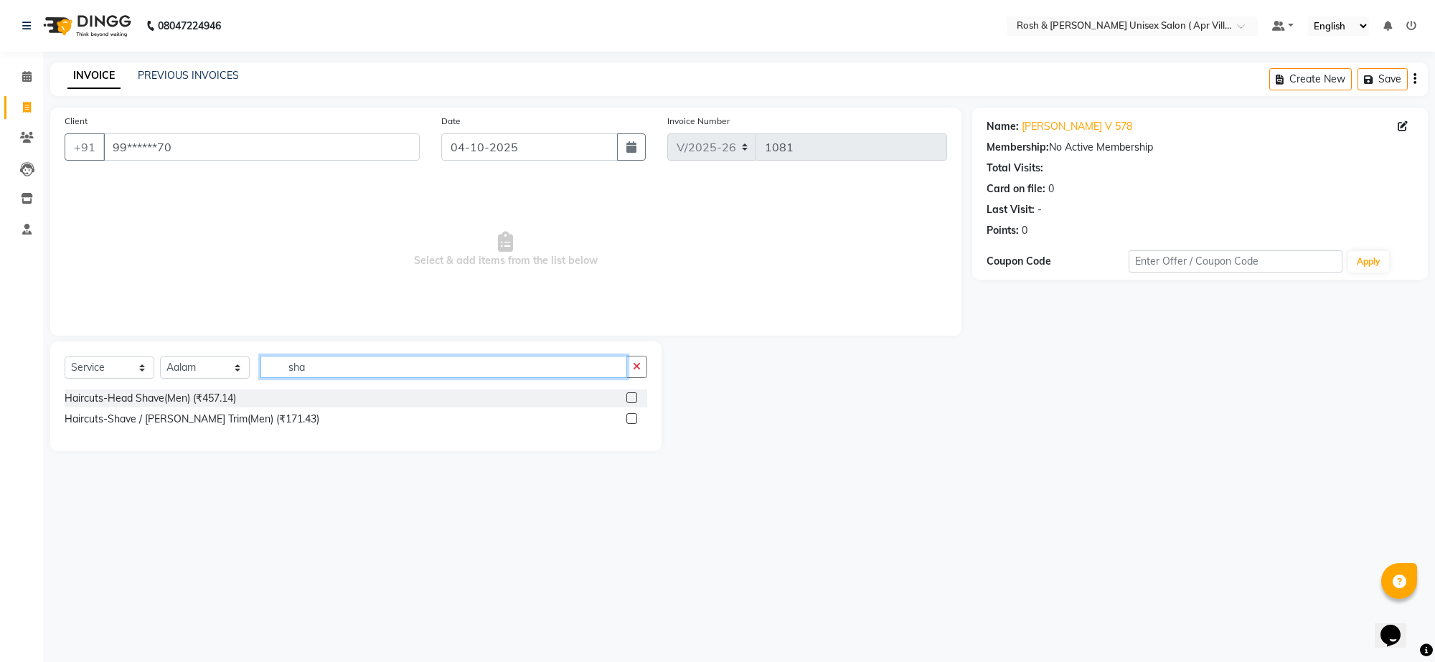
type input "sha"
click at [629, 424] on label at bounding box center [631, 418] width 11 height 11
click at [629, 424] on input "checkbox" at bounding box center [630, 419] width 9 height 9
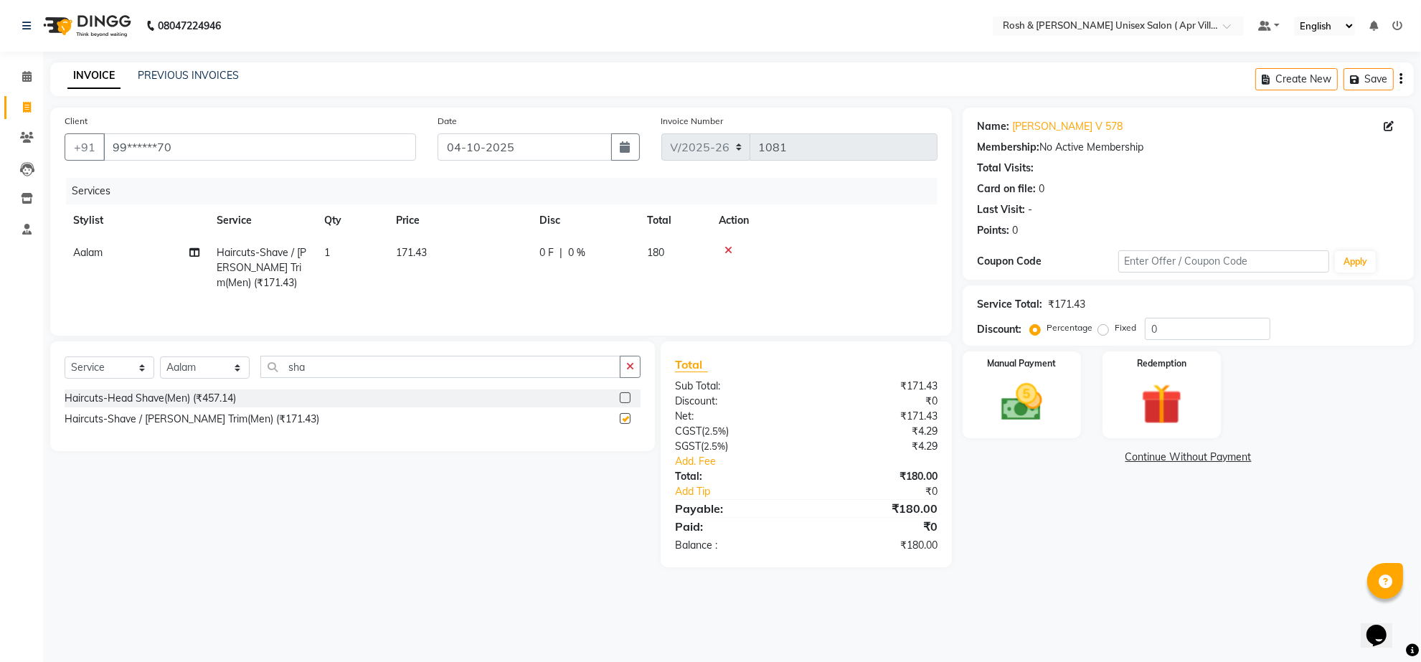
checkbox input "false"
click at [324, 378] on input "sha" at bounding box center [440, 367] width 360 height 22
type input "s"
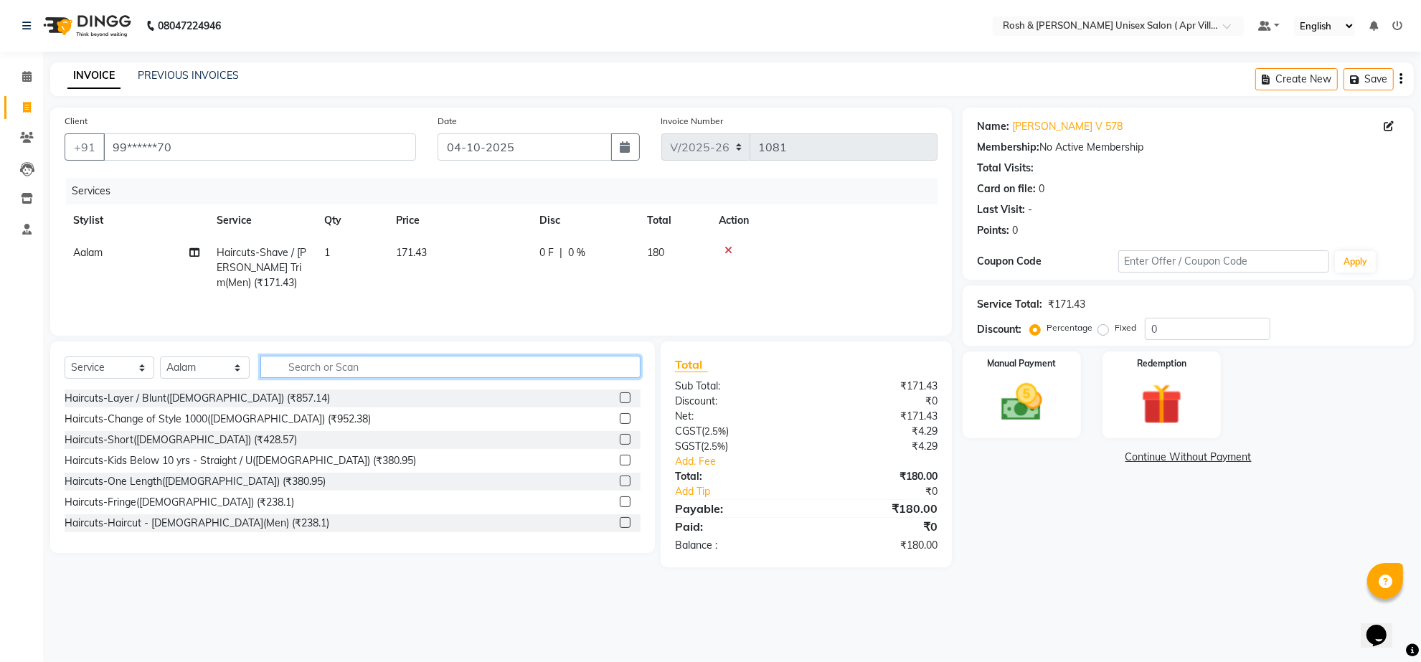
click at [342, 378] on input "text" at bounding box center [450, 367] width 380 height 22
click at [245, 379] on select "Select Stylist Aalam Devi Dingg Support [PERSON_NAME] Front Desk Hangma Imran […" at bounding box center [205, 368] width 90 height 22
select select "90614"
click at [336, 378] on input "text" at bounding box center [450, 367] width 380 height 22
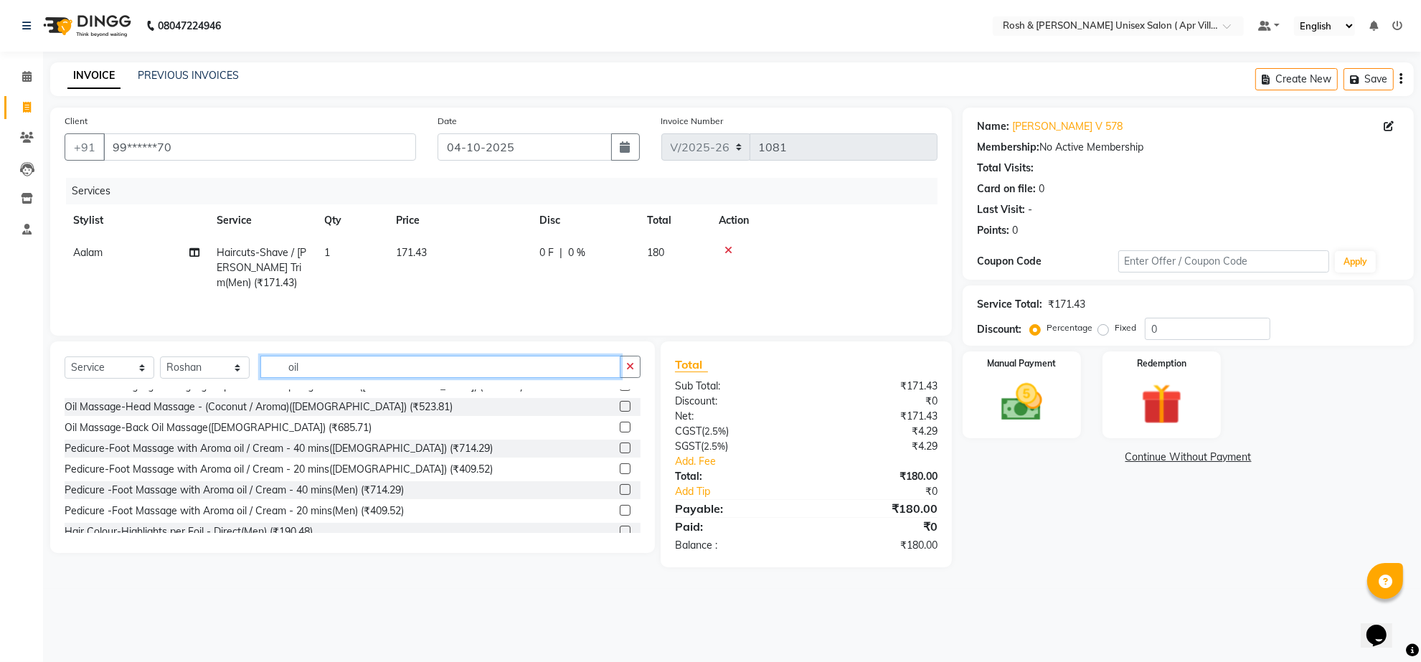
scroll to position [145, 0]
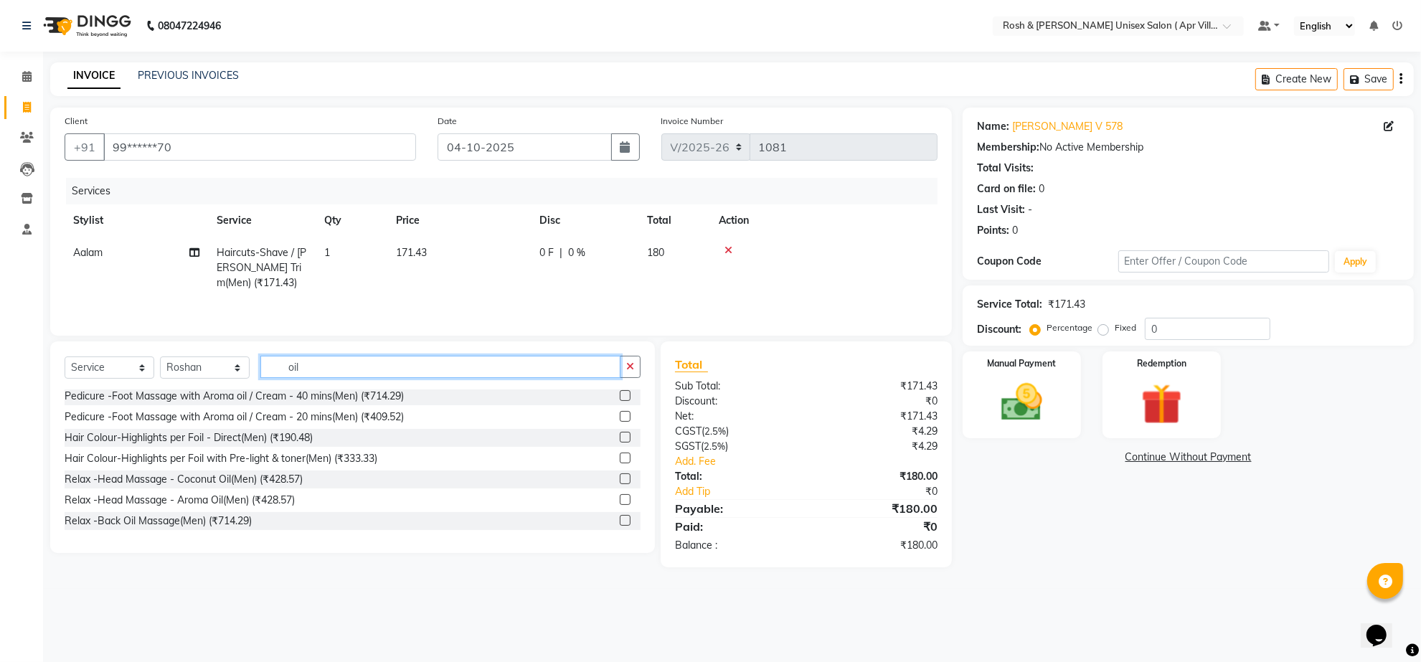
type input "oil"
click at [620, 484] on label at bounding box center [625, 479] width 11 height 11
click at [620, 484] on input "checkbox" at bounding box center [624, 479] width 9 height 9
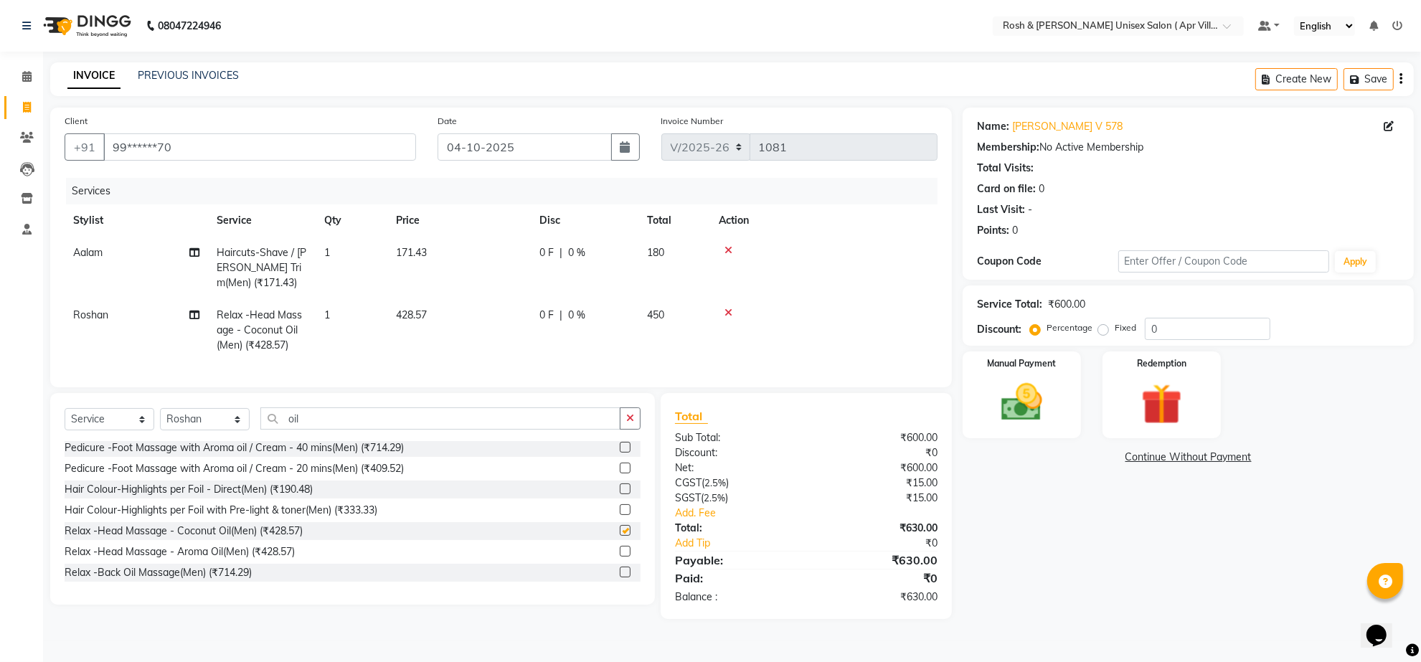
checkbox input "false"
click at [1019, 428] on img at bounding box center [1022, 403] width 70 height 50
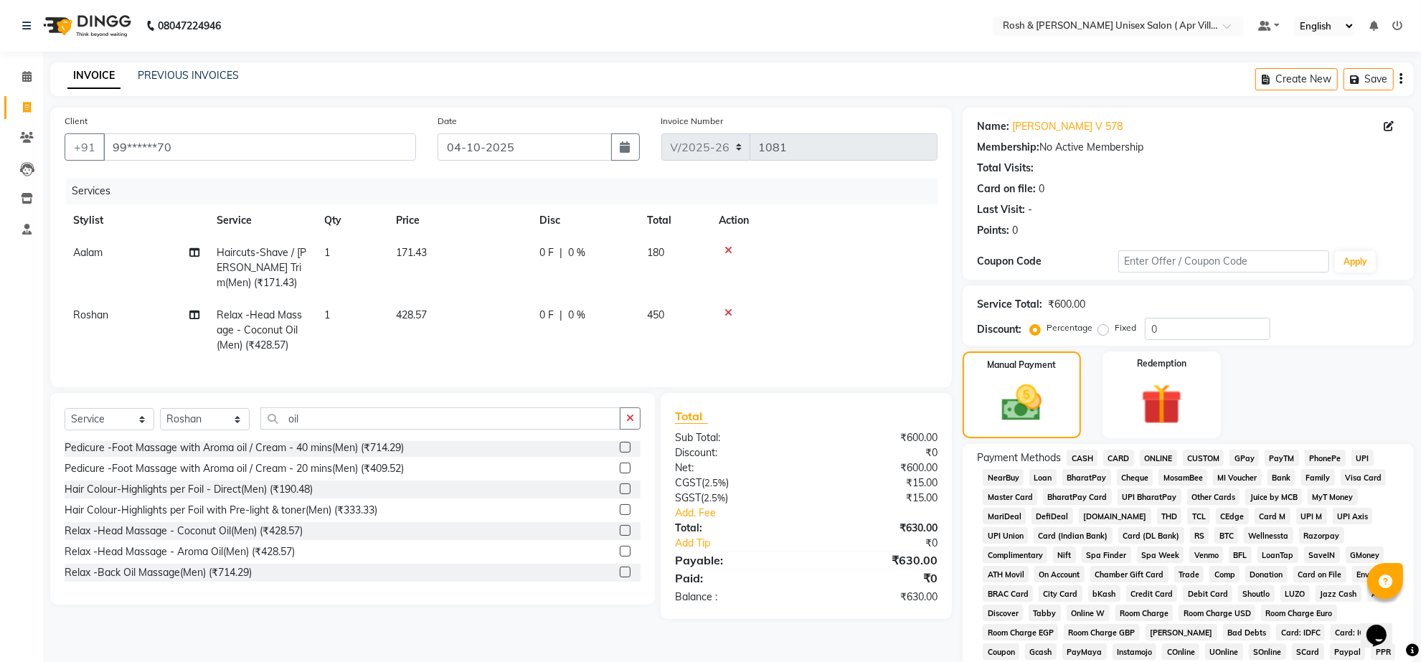
click at [1130, 466] on span "CARD" at bounding box center [1119, 458] width 31 height 17
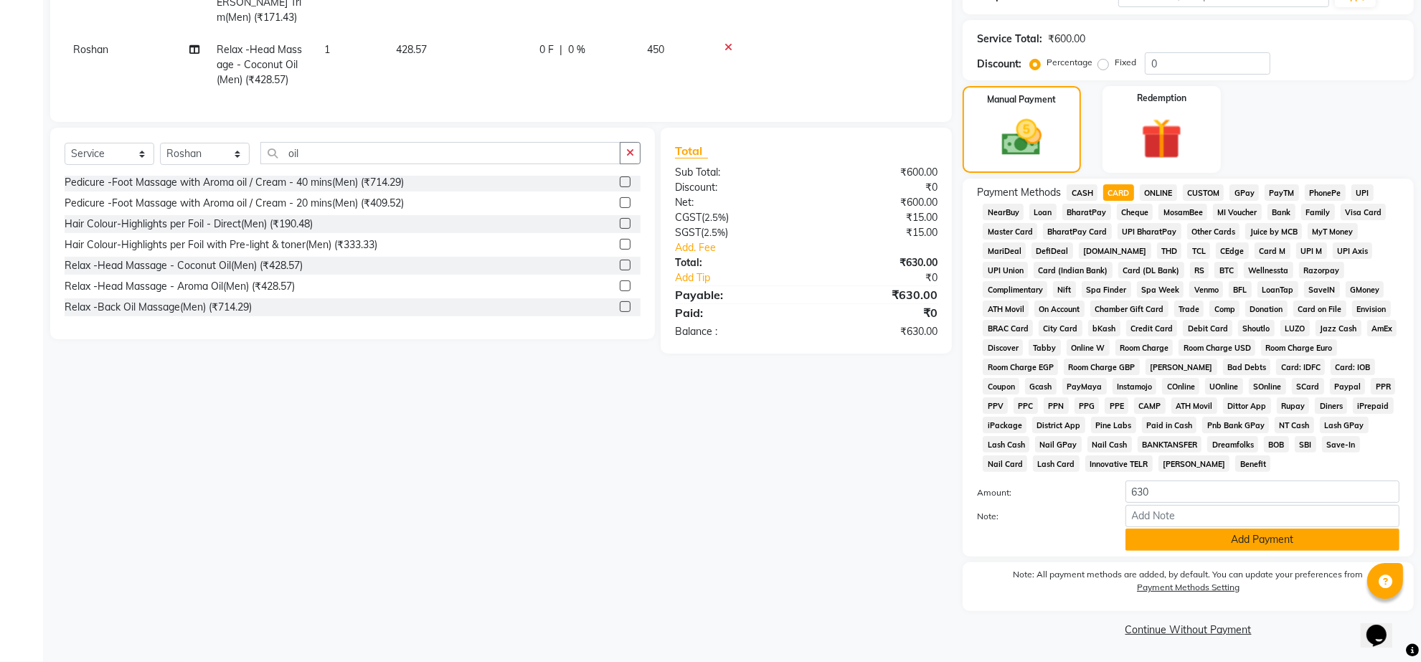
click at [1223, 529] on button "Add Payment" at bounding box center [1263, 540] width 274 height 22
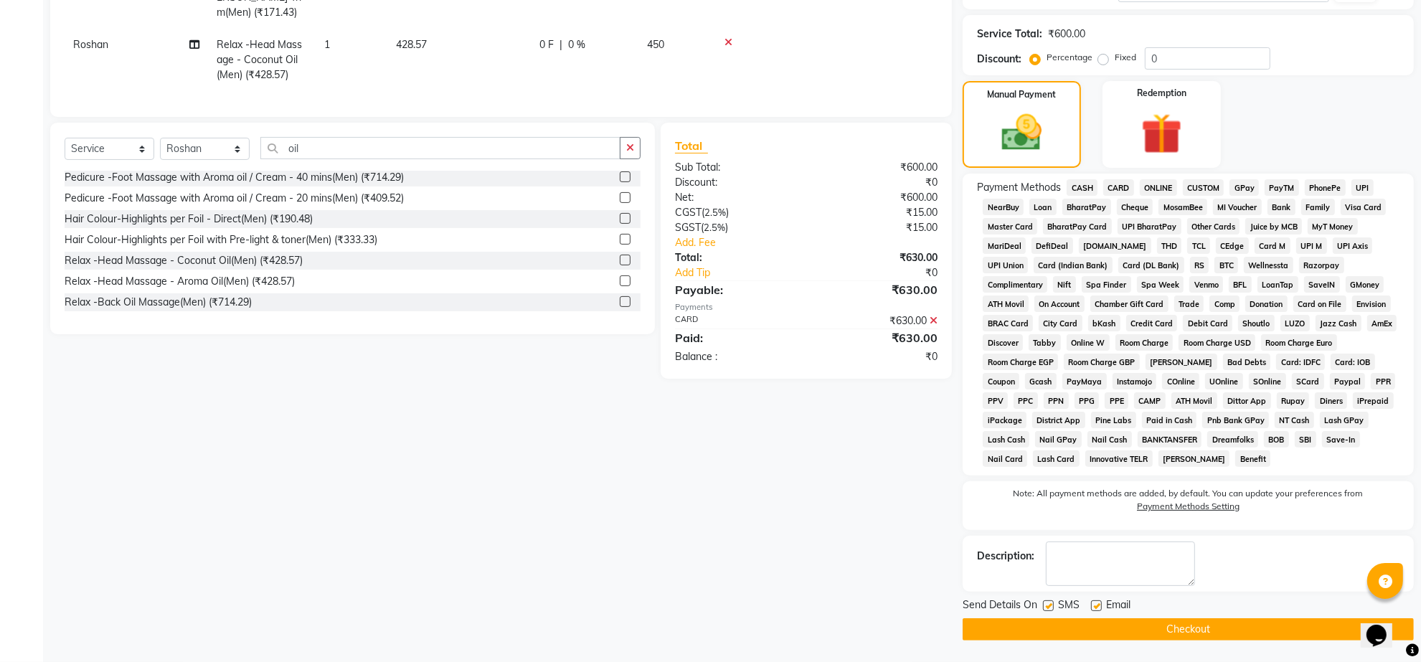
click at [1182, 629] on button "Checkout" at bounding box center [1188, 630] width 451 height 22
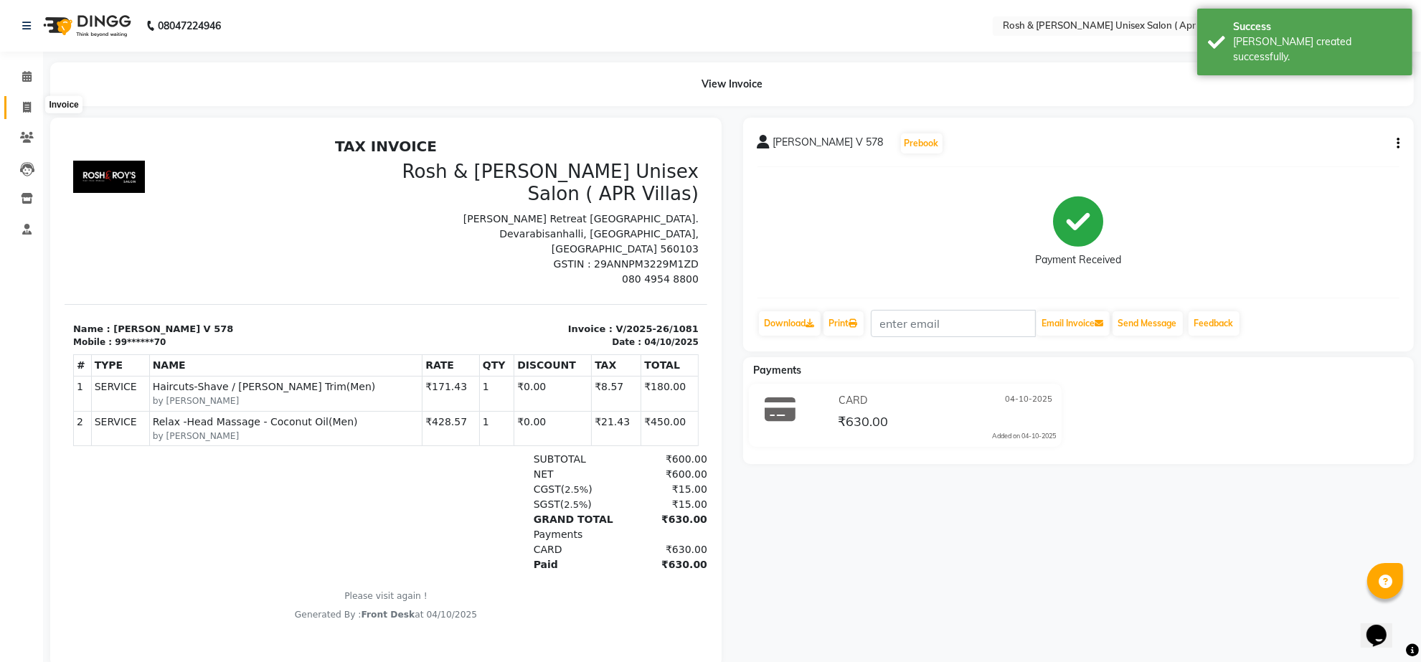
click at [29, 106] on icon at bounding box center [27, 107] width 8 height 11
select select "service"
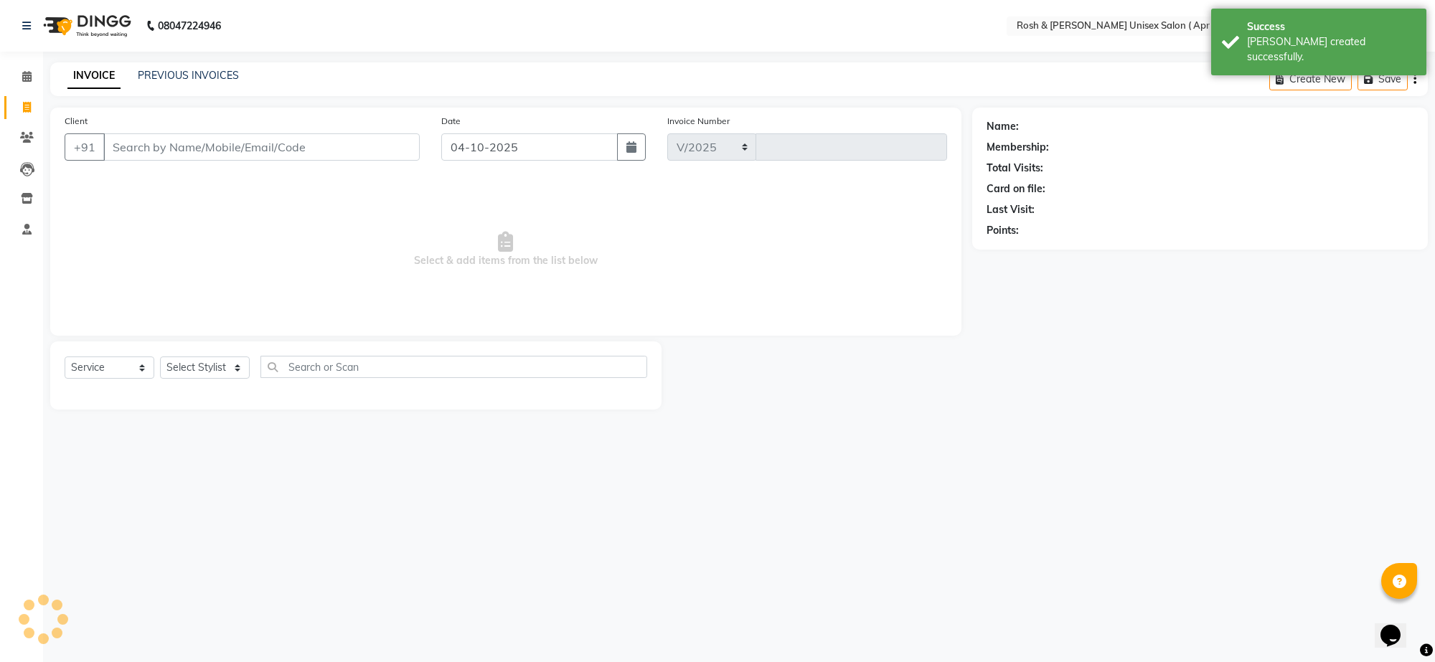
select select "8955"
type input "1082"
click at [172, 161] on input "Client" at bounding box center [261, 146] width 316 height 27
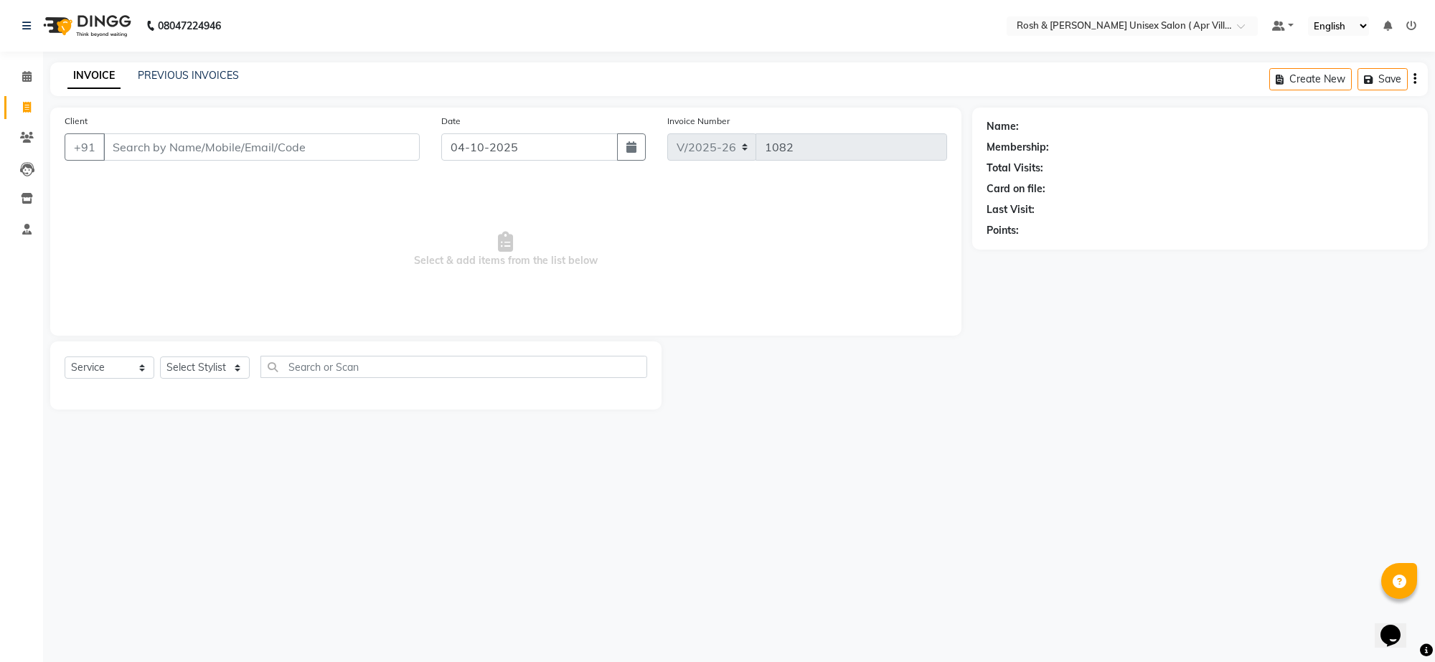
click at [163, 161] on input "Client" at bounding box center [261, 146] width 316 height 27
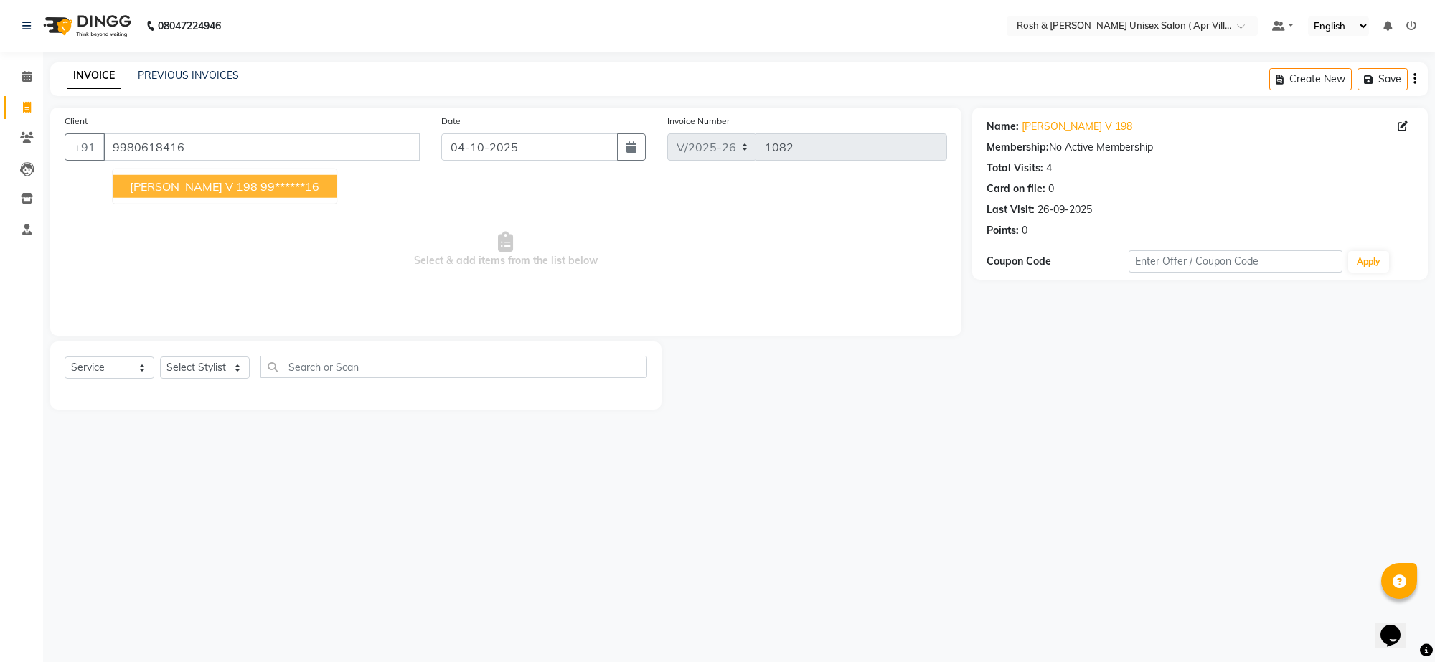
click at [260, 194] on ngb-highlight "99******16" at bounding box center [289, 186] width 59 height 14
type input "99******16"
click at [244, 379] on select "Select Stylist Aalam Devi Dingg Support [PERSON_NAME] Front Desk Hangma Imran […" at bounding box center [205, 368] width 90 height 22
select select "90603"
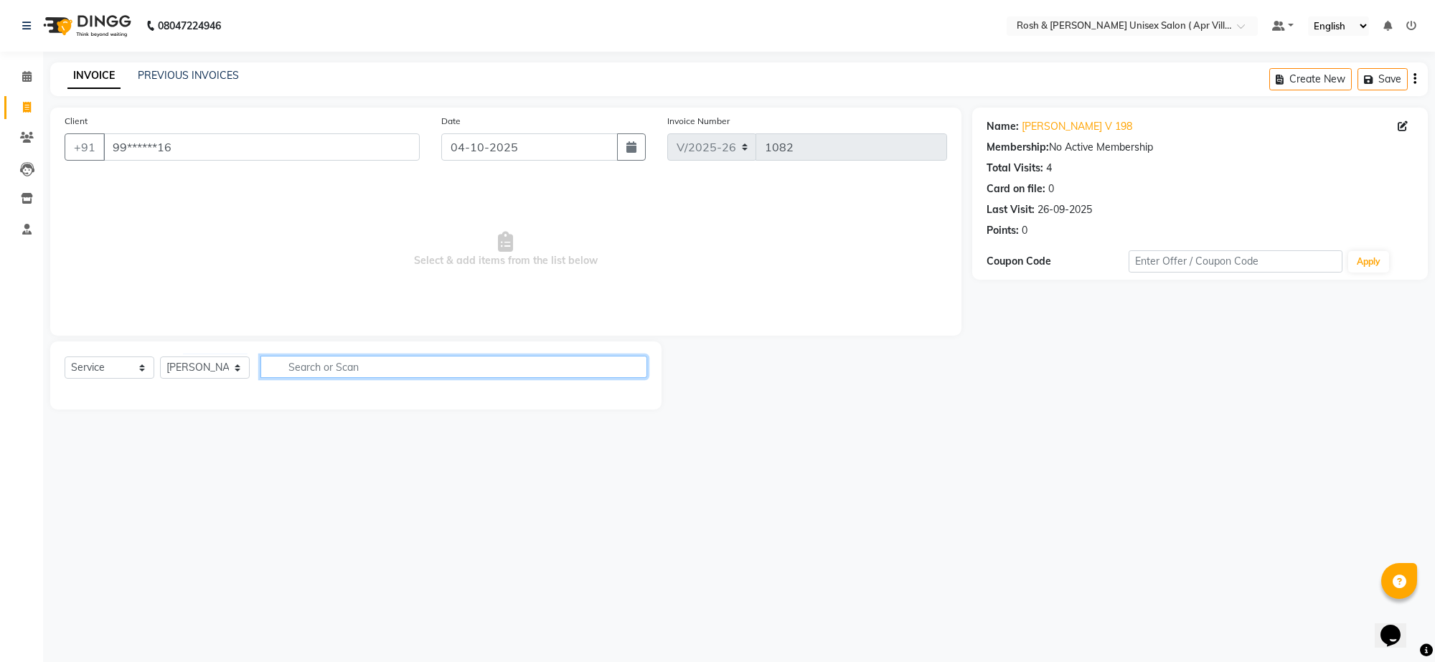
click at [321, 378] on input "text" at bounding box center [453, 367] width 387 height 22
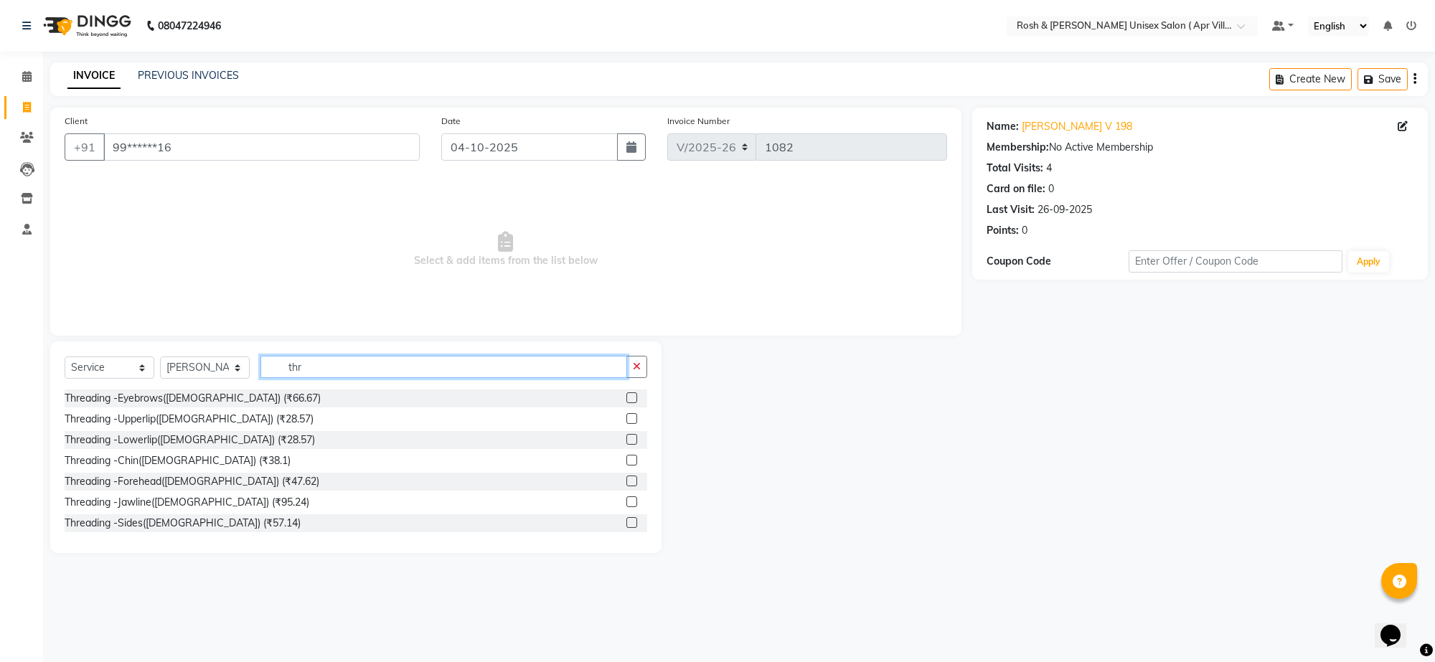
type input "thr"
click at [626, 403] on label at bounding box center [631, 397] width 11 height 11
click at [626, 403] on input "checkbox" at bounding box center [630, 398] width 9 height 9
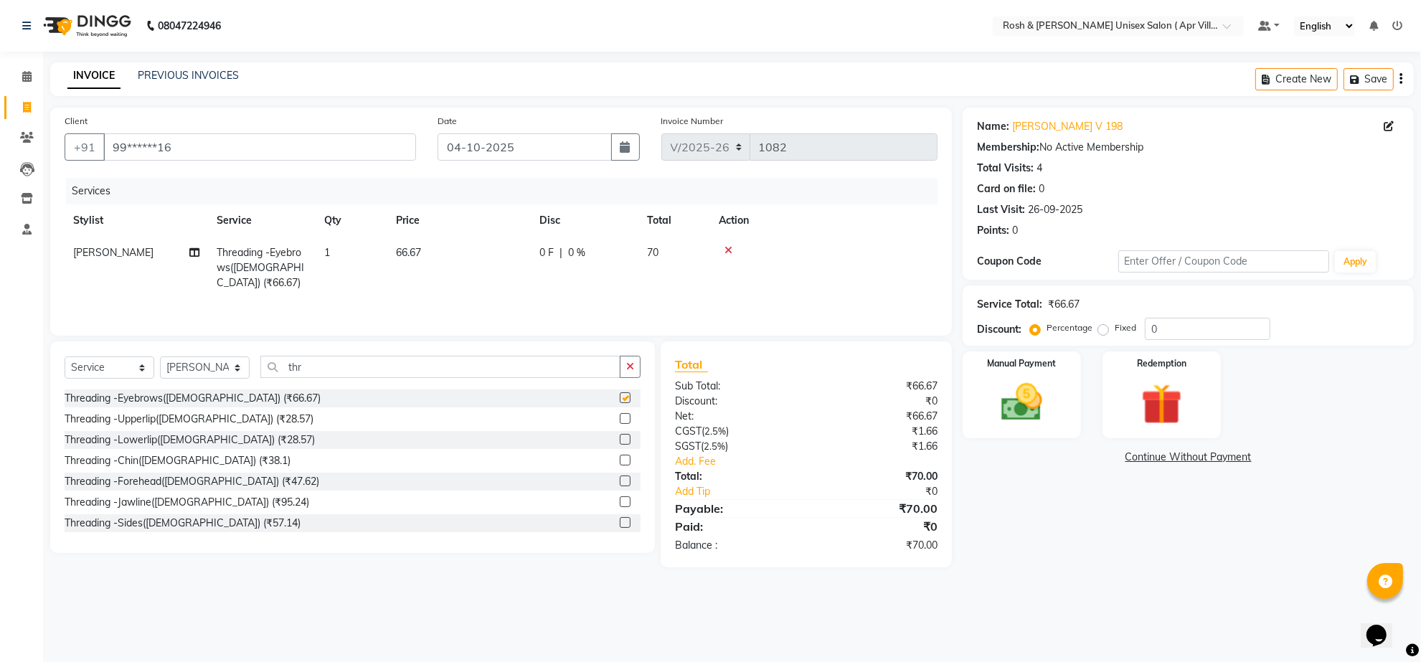
checkbox input "false"
click at [620, 424] on label at bounding box center [625, 418] width 11 height 11
click at [620, 424] on input "checkbox" at bounding box center [624, 419] width 9 height 9
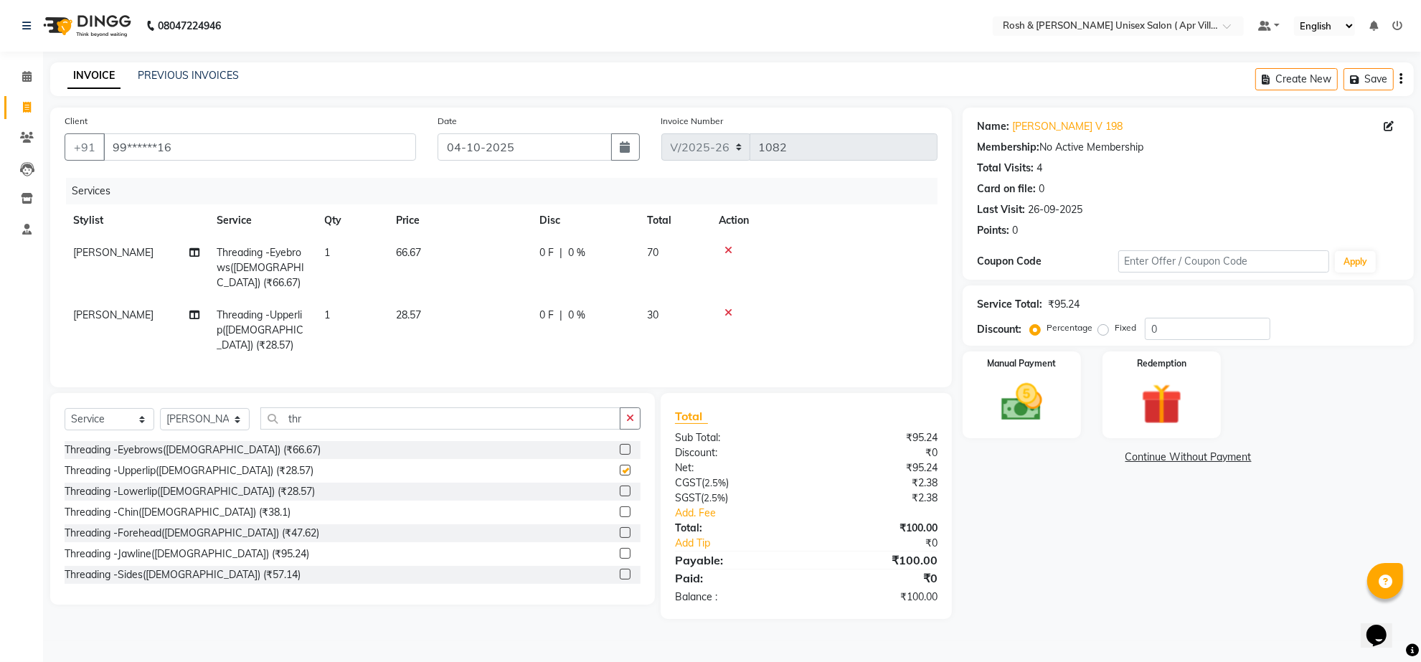
checkbox input "false"
click at [348, 430] on input "thr" at bounding box center [440, 419] width 360 height 22
type input "t"
